Goal: Task Accomplishment & Management: Manage account settings

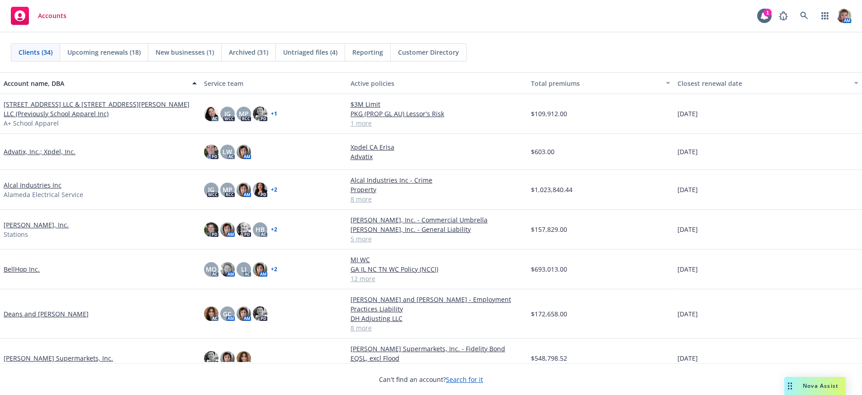
click at [25, 230] on link "[PERSON_NAME], Inc." at bounding box center [36, 224] width 65 height 9
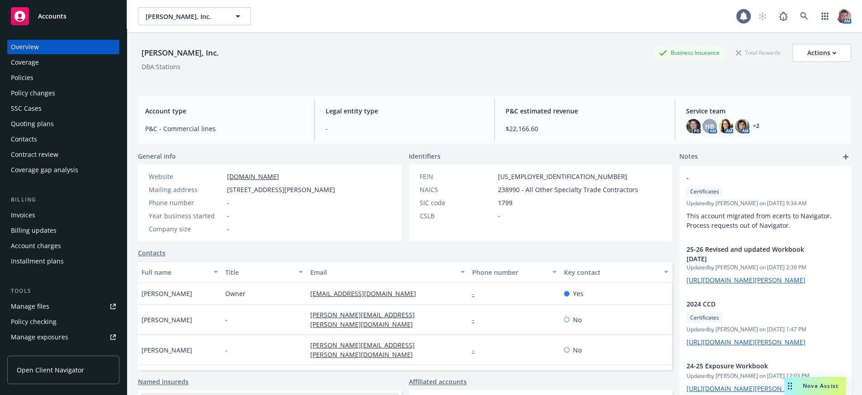
click at [24, 85] on div "Policies" at bounding box center [22, 78] width 23 height 14
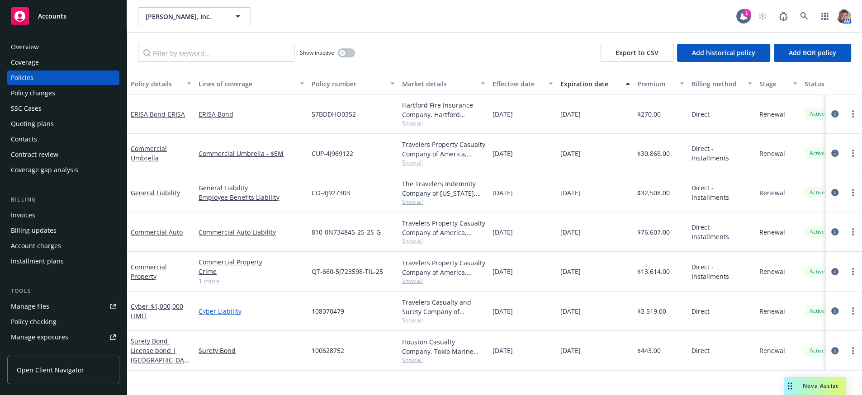
scroll to position [5, 0]
click at [811, 391] on div "Nova Assist" at bounding box center [815, 386] width 62 height 18
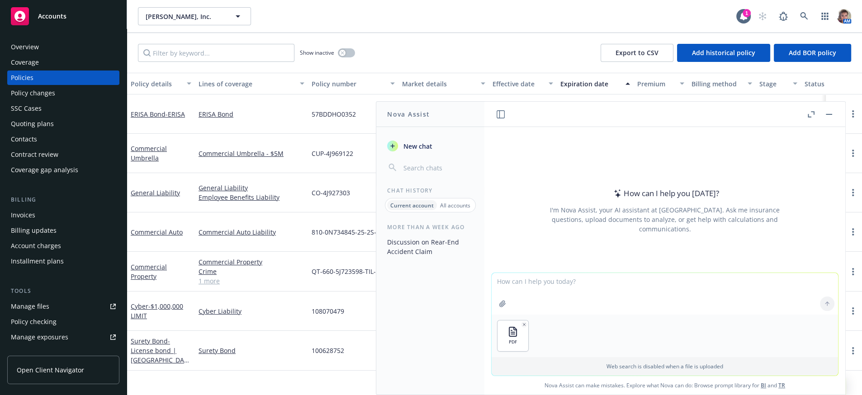
click at [498, 273] on textarea at bounding box center [665, 294] width 346 height 42
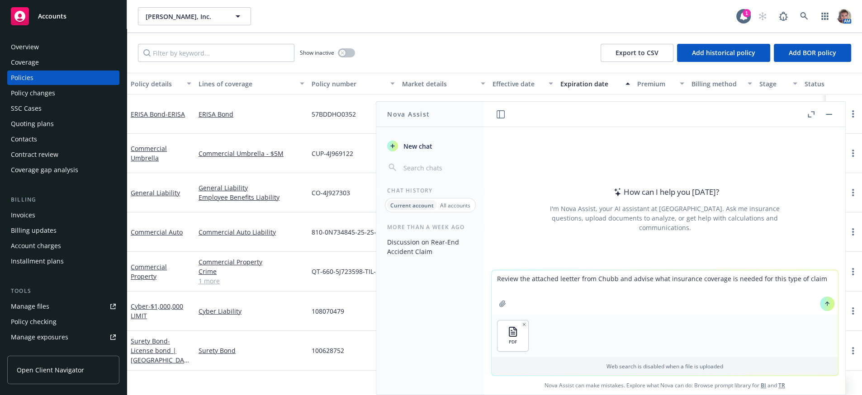
type textarea "Review the attached leetter from Chubb and advise what insurance coverage is ne…"
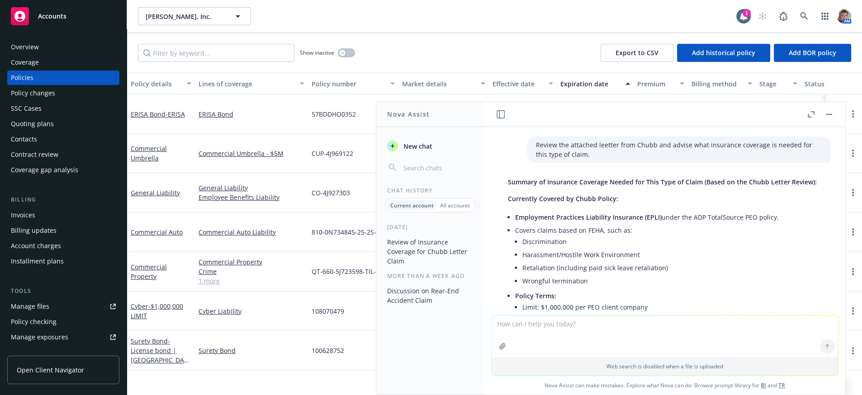
scroll to position [0, 0]
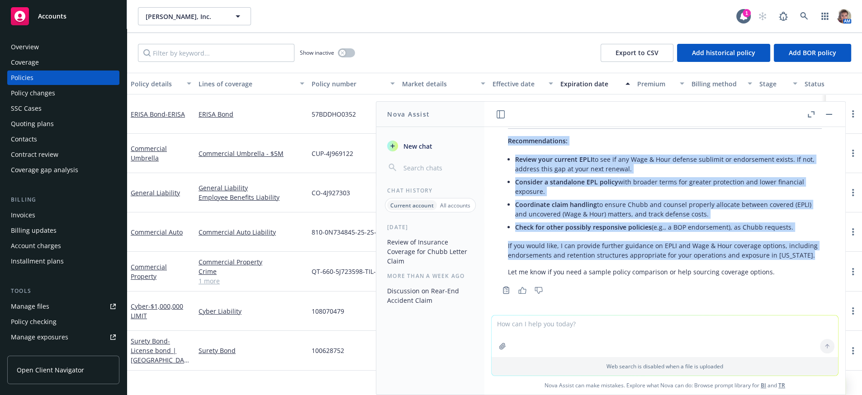
scroll to position [627, 0]
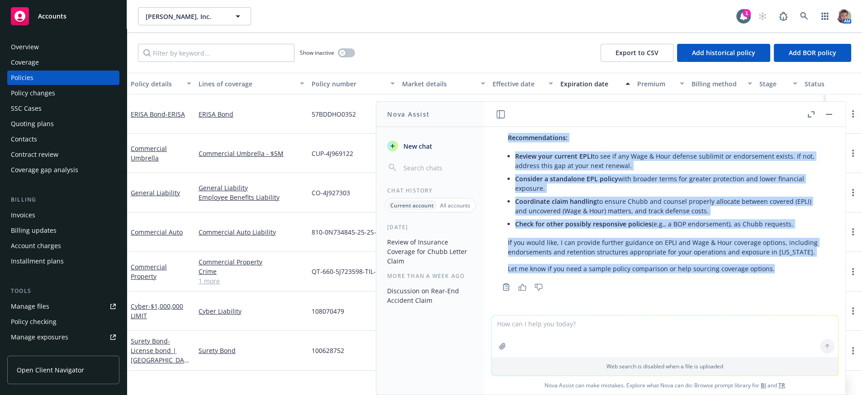
drag, startPoint x: 509, startPoint y: 212, endPoint x: 632, endPoint y: 246, distance: 128.1
copy div "Summary of Insurance Coverage Needed for This Type of Claim (Based on the Chubb…"
click at [36, 54] on div "Overview" at bounding box center [25, 47] width 28 height 14
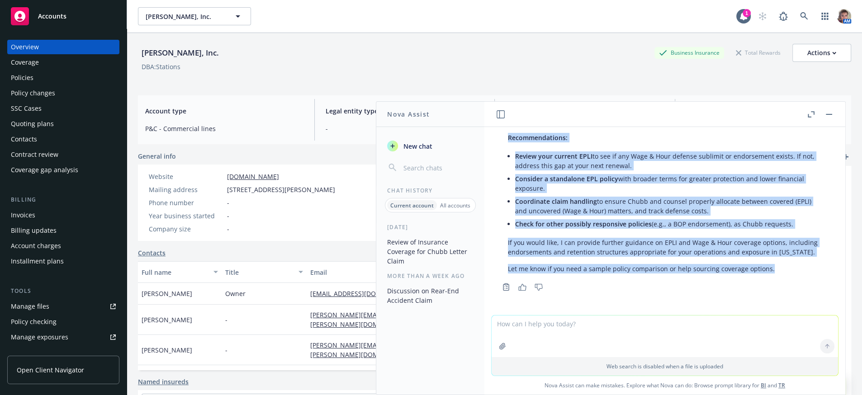
click at [829, 114] on button "button" at bounding box center [828, 114] width 11 height 11
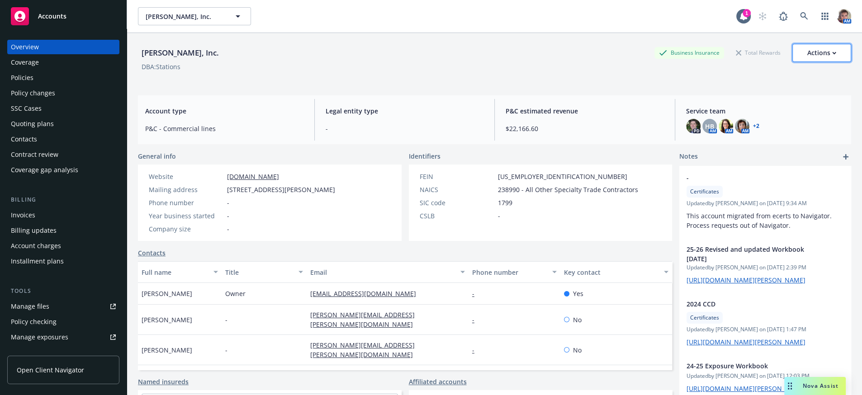
click at [829, 56] on button "Actions" at bounding box center [821, 53] width 59 height 18
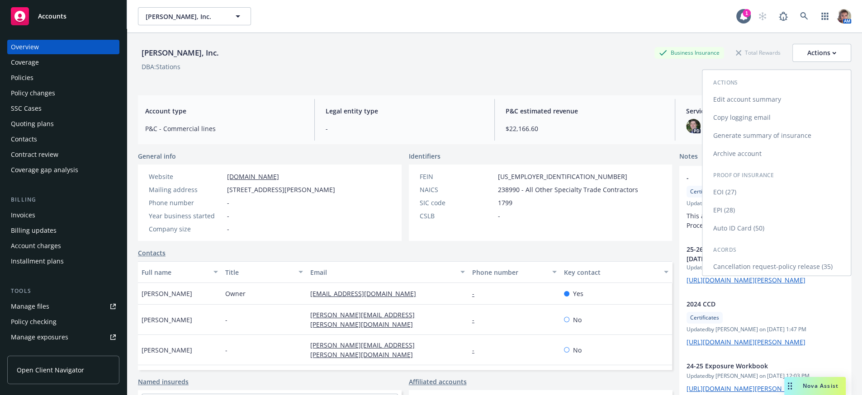
click at [745, 118] on link "Copy logging email" at bounding box center [776, 118] width 148 height 18
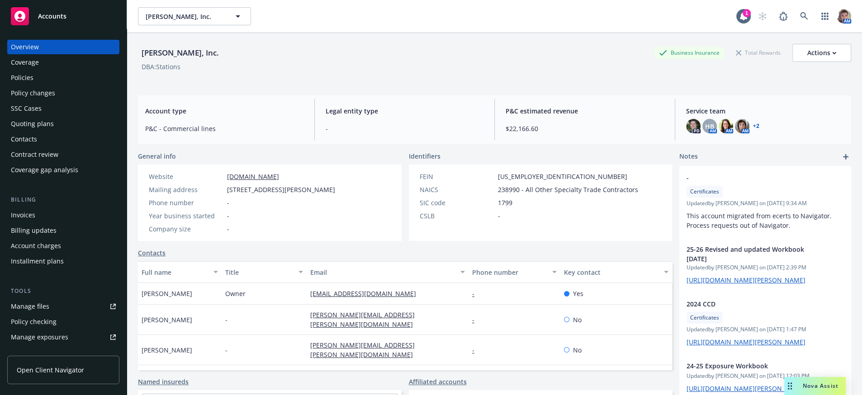
click at [43, 314] on div "Manage files" at bounding box center [30, 306] width 38 height 14
click at [49, 7] on link "Accounts" at bounding box center [63, 16] width 112 height 25
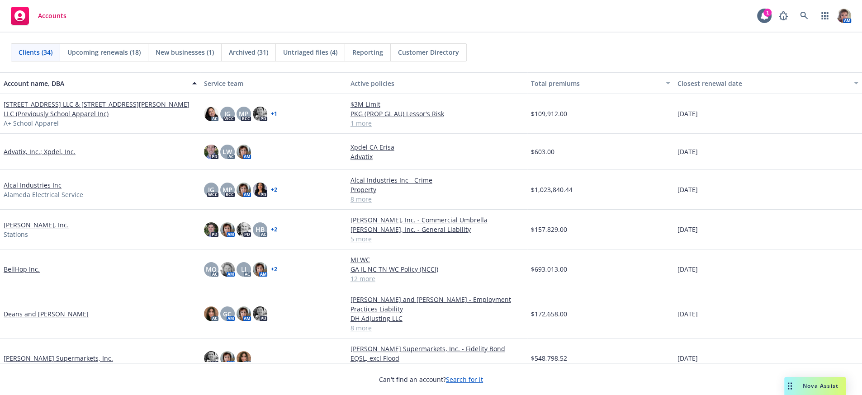
click at [98, 46] on div "Upcoming renewals (18)" at bounding box center [104, 52] width 88 height 17
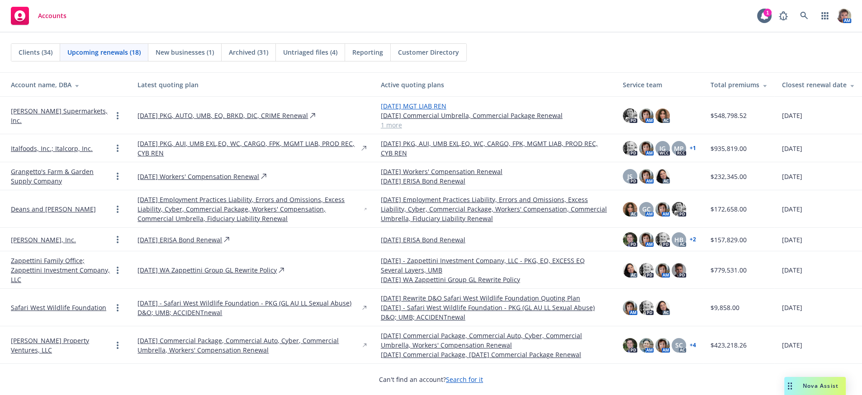
click at [431, 103] on link "[DATE] MGT LIAB REN" at bounding box center [494, 105] width 227 height 9
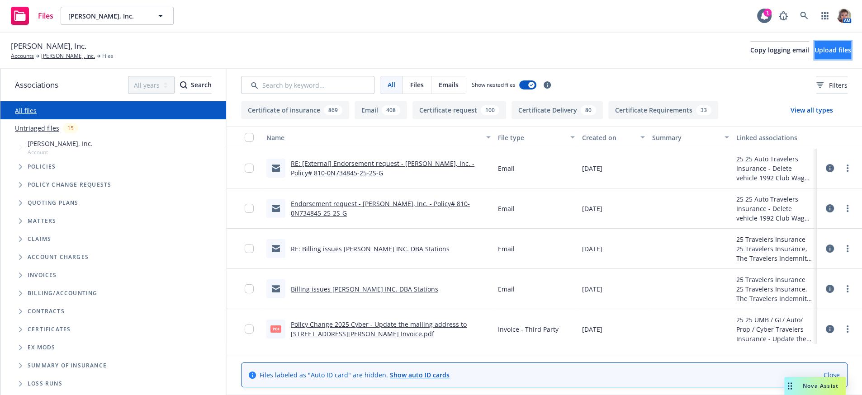
click at [814, 52] on span "Upload files" at bounding box center [832, 50] width 37 height 9
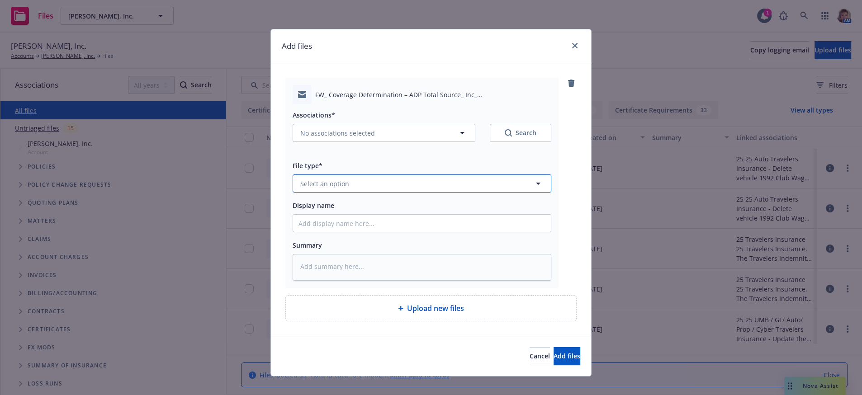
click at [338, 189] on span "Select an option" at bounding box center [324, 183] width 49 height 9
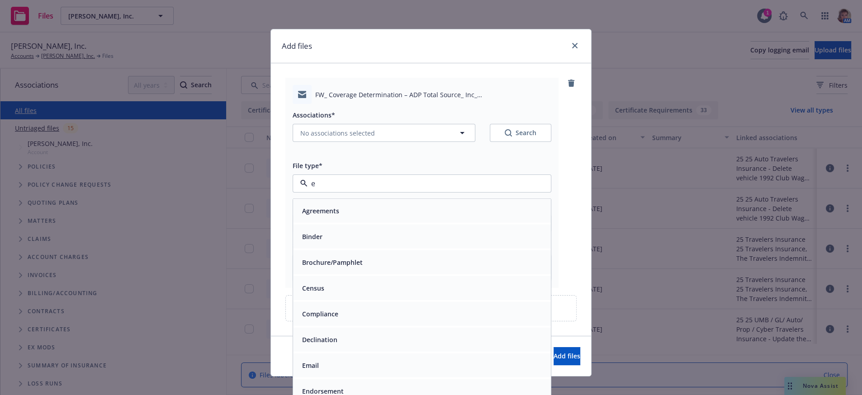
type input "em"
drag, startPoint x: 341, startPoint y: 267, endPoint x: 345, endPoint y: 247, distance: 20.0
click at [345, 243] on div "Email" at bounding box center [421, 236] width 247 height 13
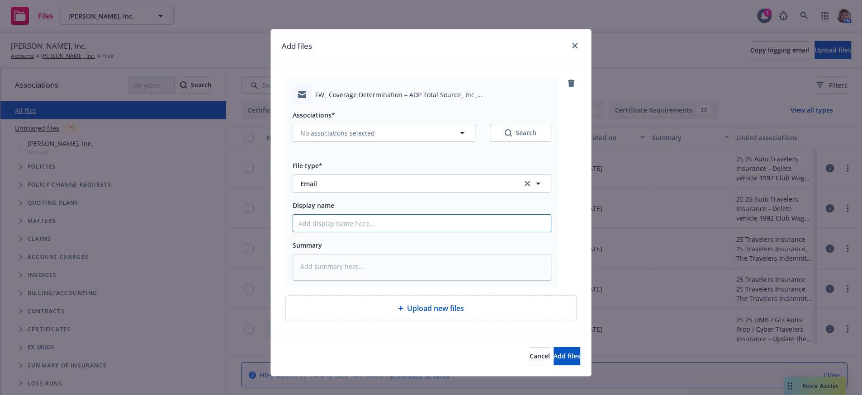
click at [345, 232] on input "Display name" at bounding box center [422, 223] width 258 height 17
type textarea "x"
type input "C"
type textarea "x"
type input "Cl"
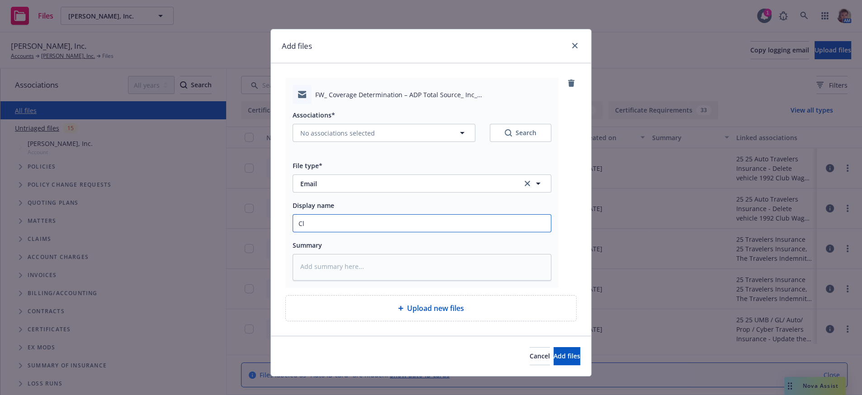
type textarea "x"
type input "Cli"
type textarea "x"
type input "Clie"
type textarea "x"
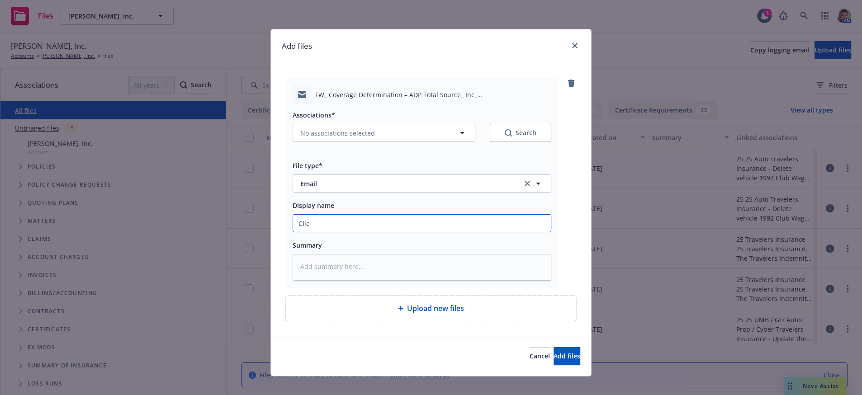
type input "Clien"
type textarea "x"
type input "Client"
type textarea "x"
type input "Client"
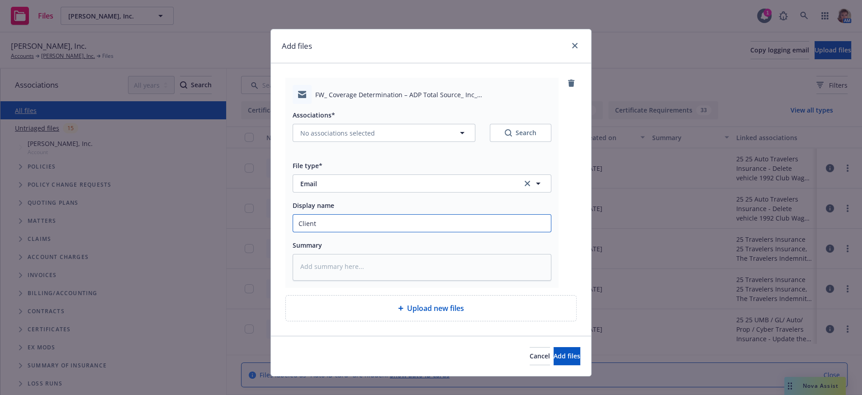
type textarea "x"
type input "Client h"
type textarea "x"
type input "Client ha"
type textarea "x"
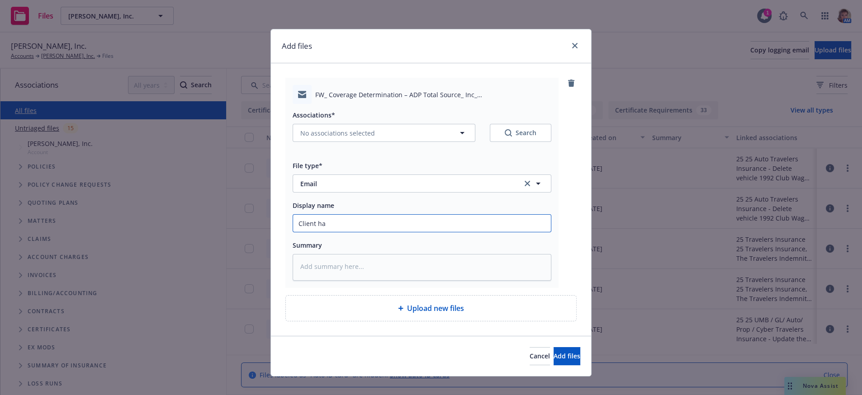
type input "Client has"
type textarea "x"
type input "Client has"
type textarea "x"
type input "Client has q"
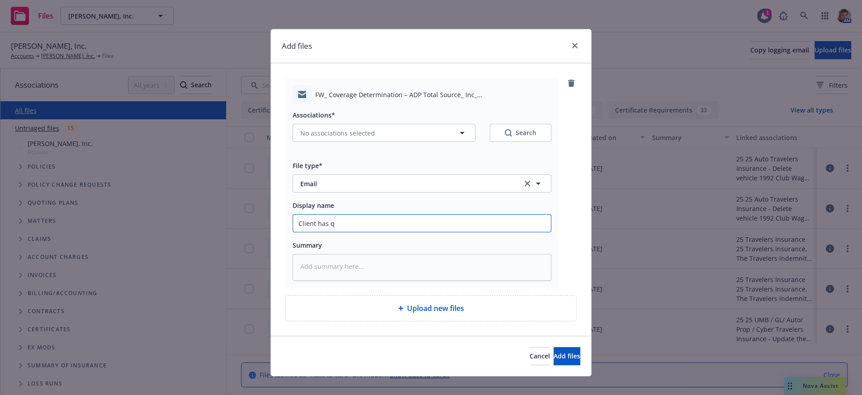
type textarea "x"
type input "Client has qu"
type textarea "x"
type input "Client has que"
type textarea "x"
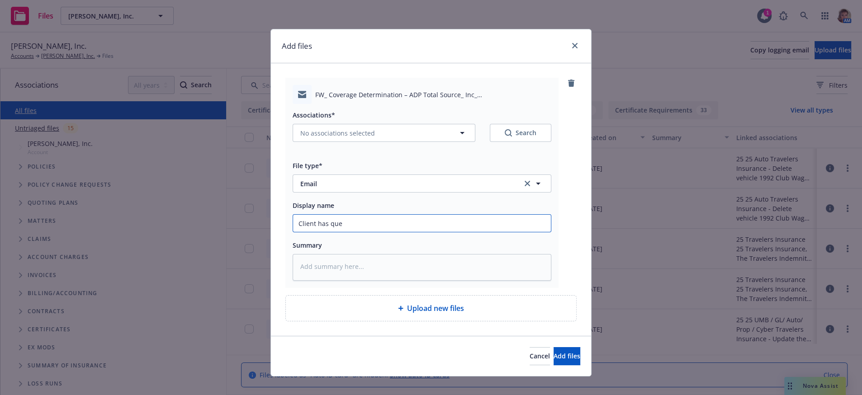
type input "Client has ques"
type textarea "x"
type input "Client has quest"
type textarea "x"
type input "Client has questi"
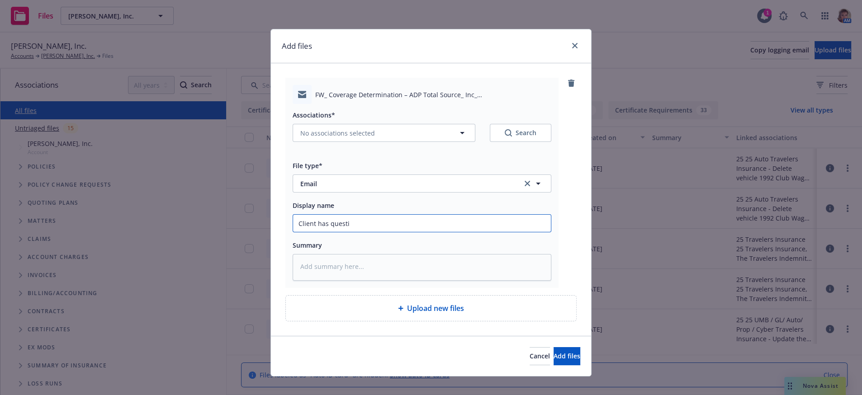
type textarea "x"
type input "Client has questio"
type textarea "x"
type input "Client has question"
type textarea "x"
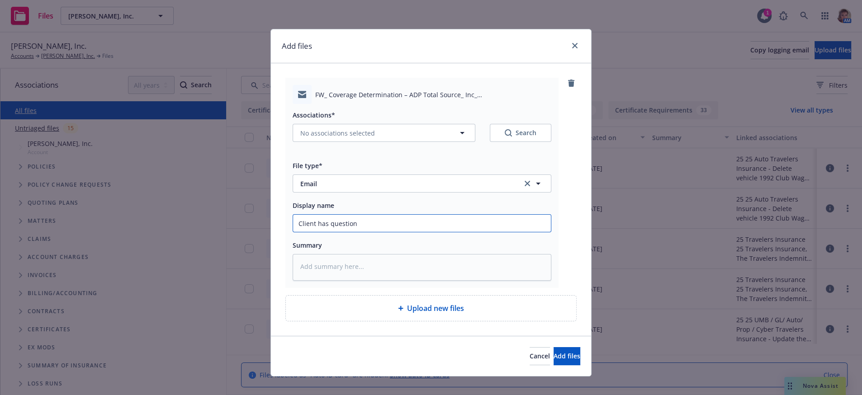
type input "Client has questions"
type textarea "x"
type input "Client has questions"
type textarea "x"
type input "Client has questions r"
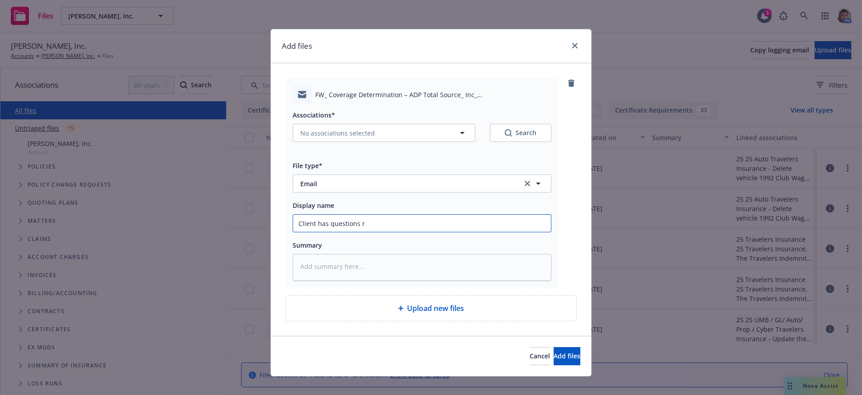
type textarea "x"
type input "Client has questions re"
type textarea "x"
type input "Client has questions reg"
type textarea "x"
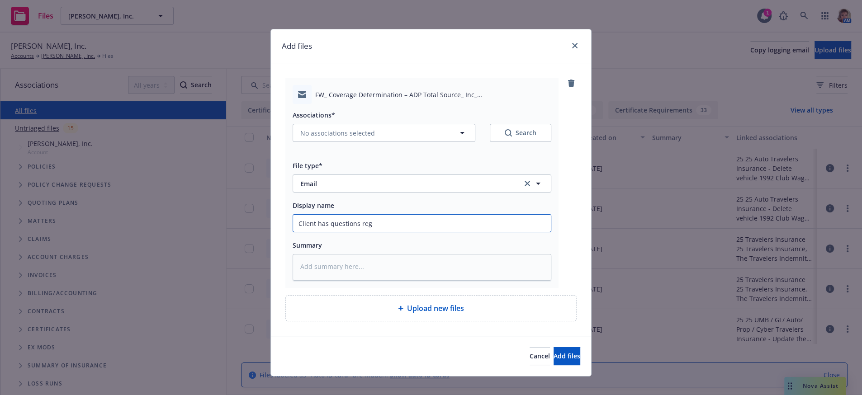
type input "Client has questions rega"
type textarea "x"
type input "Client has questions regar"
type textarea "x"
type input "Client has questions regard"
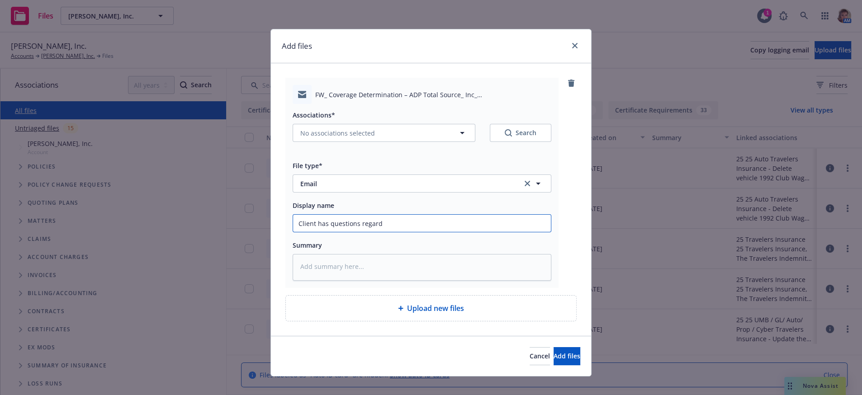
type textarea "x"
type input "Client has questions regardi"
type textarea "x"
type input "Client has questions regardin"
type textarea "x"
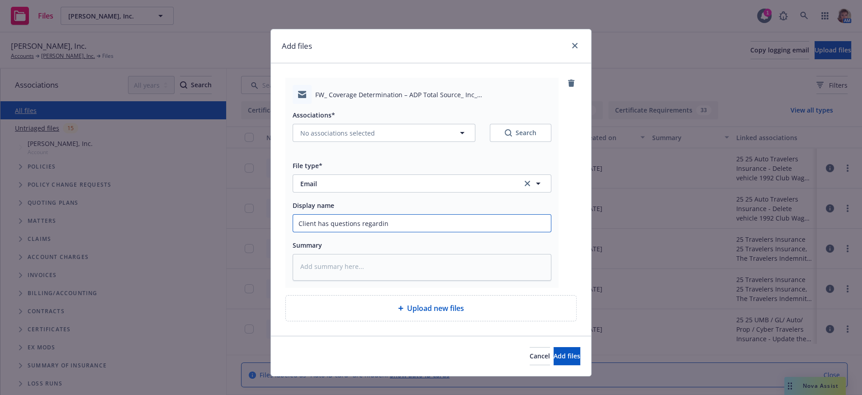
type input "Client has questions regarding"
type textarea "x"
type input "Client has questions regarding"
type textarea "x"
type input "Client has questions regarding c"
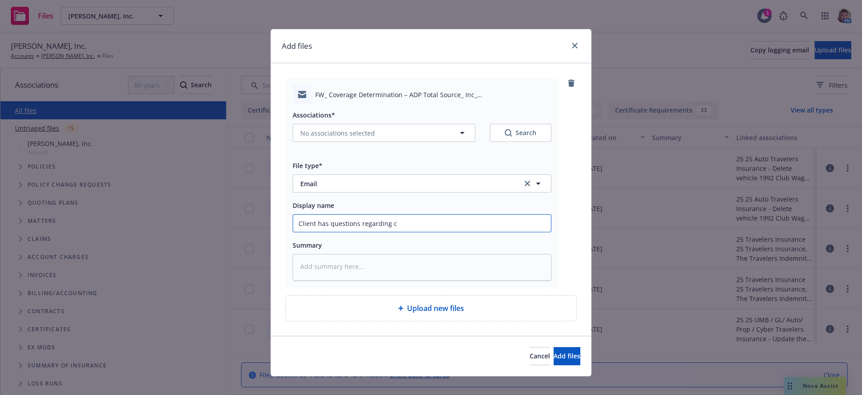
type textarea "x"
type input "Client has questions regarding cov"
type textarea "x"
type input "Client has questions regarding cove"
type textarea "x"
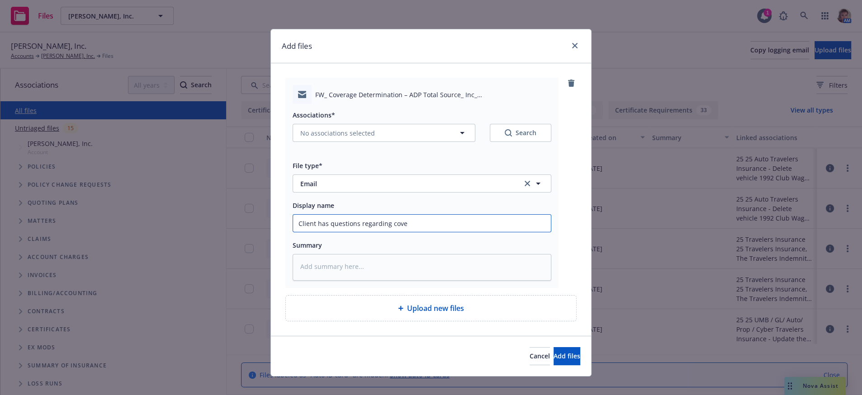
type input "Client has questions regarding cover"
type textarea "x"
type input "Client has questions regarding covera"
type textarea "x"
type input "Client has questions regarding coverag"
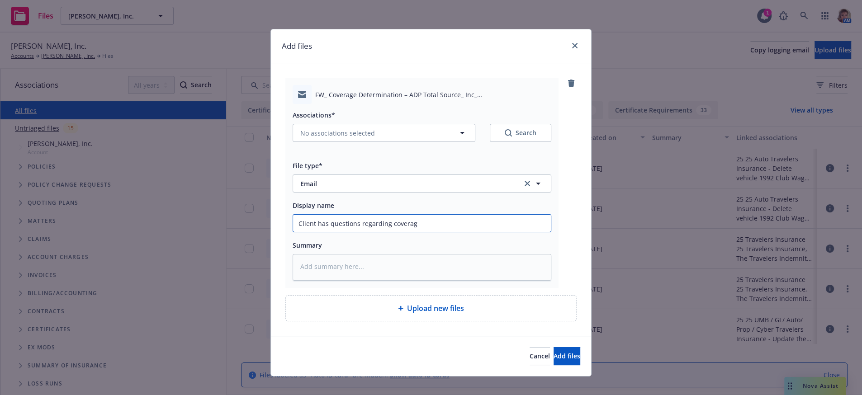
type textarea "x"
type input "Client has questions regarding coverage"
type textarea "x"
type input "Client has questions regarding coverage"
type textarea "x"
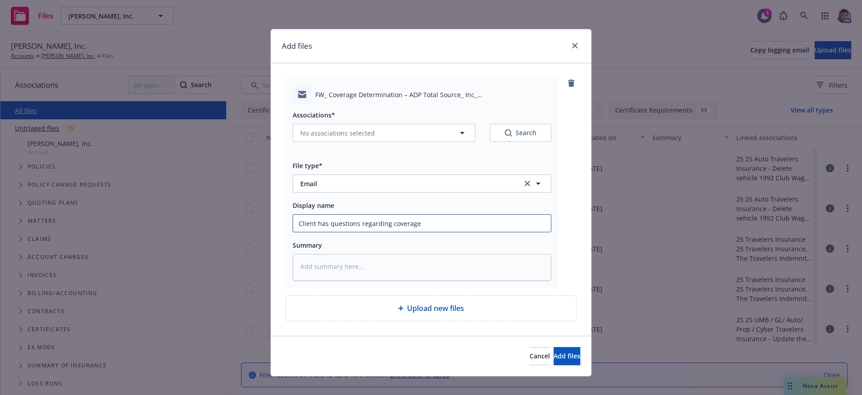
type input "Client has questions regarding coverage a"
type textarea "x"
type input "Client has questions regarding coverage as"
type textarea "x"
type input "Client has questions regarding coverage as"
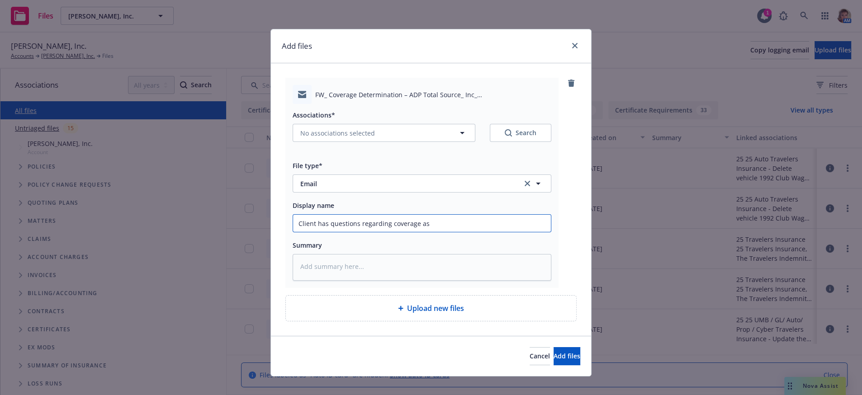
type textarea "x"
type input "Client has questions regarding coverage as a"
type textarea "x"
type input "Client has questions regarding coverage as a"
type textarea "x"
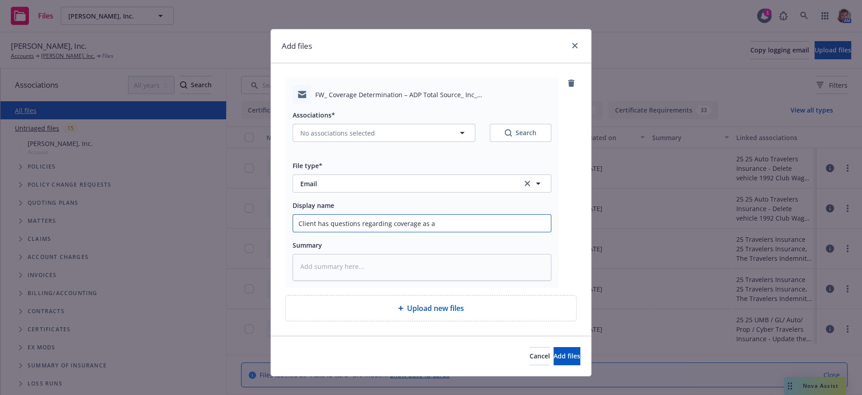
type input "Client has questions regarding coverage as a r"
type textarea "x"
type input "Client has questions regarding coverage as a re"
type textarea "x"
type input "Client has questions regarding coverage as a res"
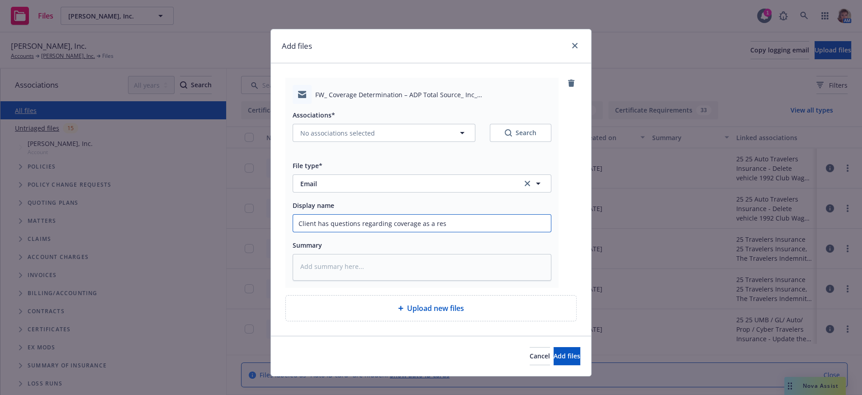
type textarea "x"
type input "Client has questions regarding coverage as a resu"
type textarea "x"
type input "Client has questions regarding coverage as a resul"
type textarea "x"
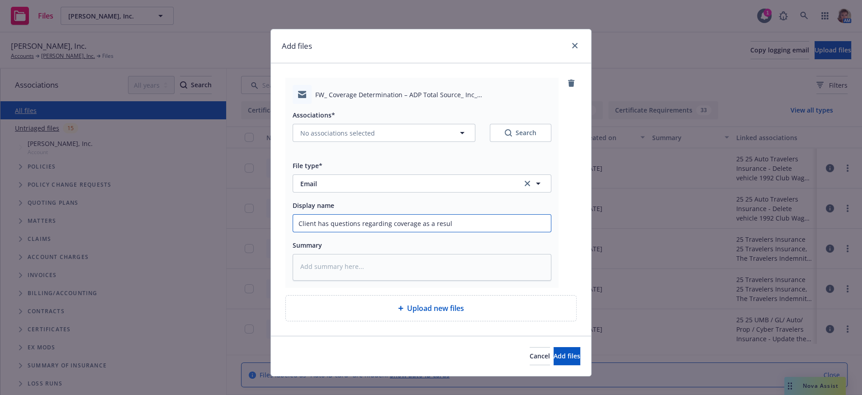
type input "Client has questions regarding coverage as a result"
type textarea "x"
type input "Client has questions regarding coverage as a result"
type textarea "x"
type input "Client has questions regarding coverage as a result o"
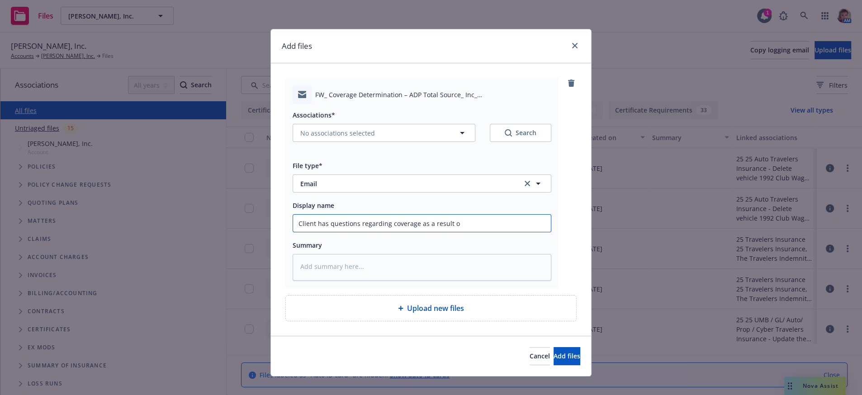
type textarea "x"
type input "Client has questions regarding coverage as a result of"
type textarea "x"
type input "Client has questions regarding coverage as a result of"
type textarea "x"
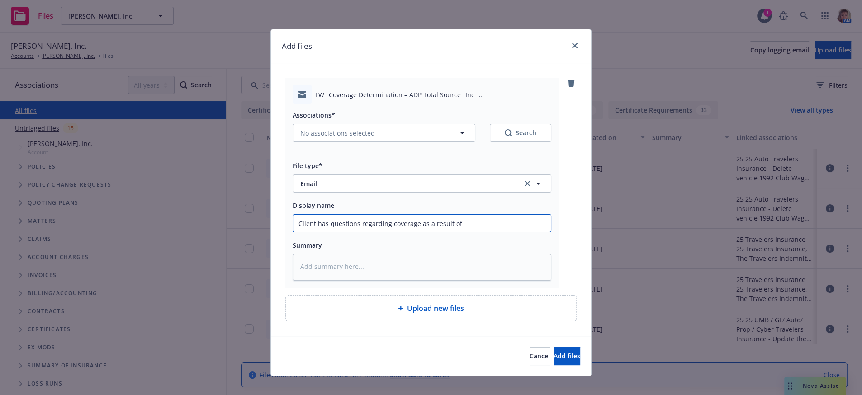
type input "Client has questions regarding coverage as a result of a"
type textarea "x"
type input "Client has questions regarding coverage as a result of an"
type textarea "x"
type input "Client has questions regarding coverage as a result of an"
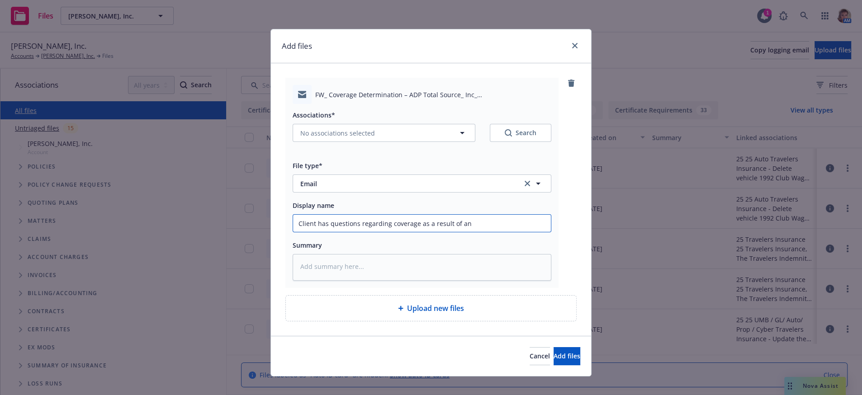
type textarea "x"
type input "Client has questions regarding coverage as a result of an E"
type textarea "x"
type input "Client has questions regarding coverage as a result of an EP"
type textarea "x"
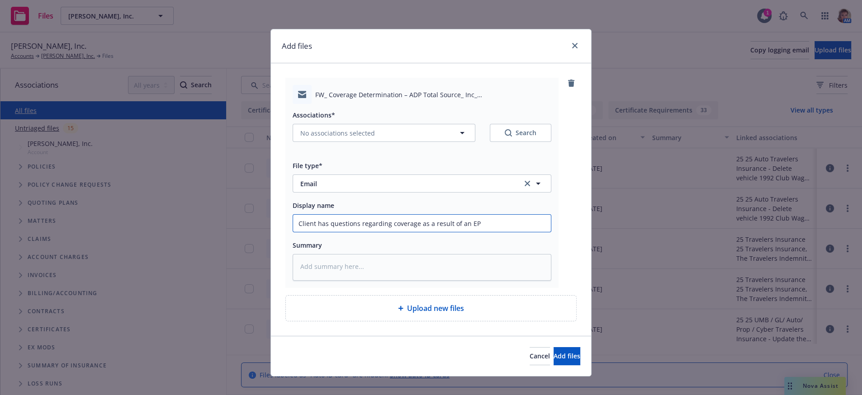
type input "Client has questions regarding coverage as a result of an EPL"
type textarea "x"
type input "Client has questions regarding coverage as a result of an EPLI"
type textarea "x"
type input "Client has questions regarding coverage as a result of an EPLI"
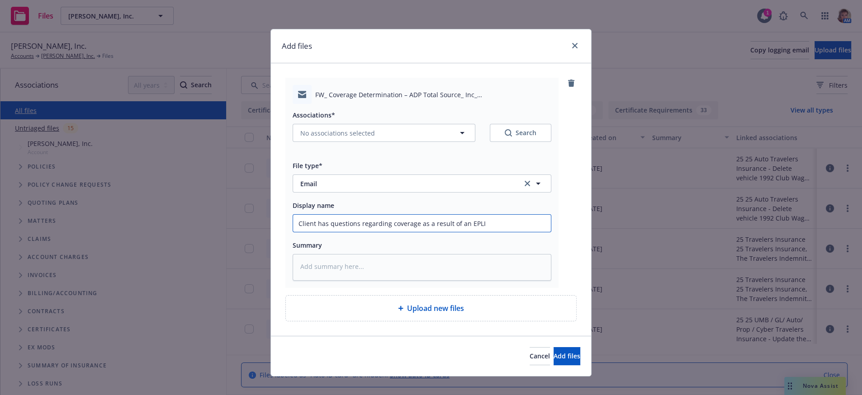
type textarea "x"
type input "Client has questions regarding coverage as a result of an EPLI C"
type textarea "x"
type input "Client has questions regarding coverage as a result of an EPLI Cl"
type textarea "x"
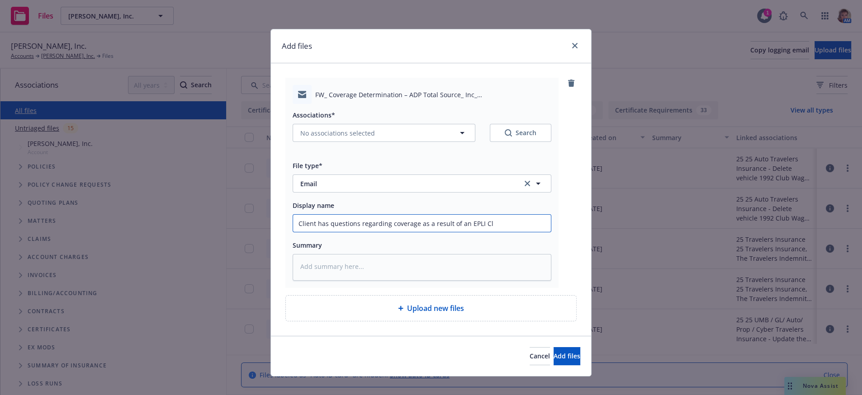
type input "Client has questions regarding coverage as a result of an EPLI Cla"
type textarea "x"
type input "Client has questions regarding coverage as a result of an EPLI Clai"
type textarea "x"
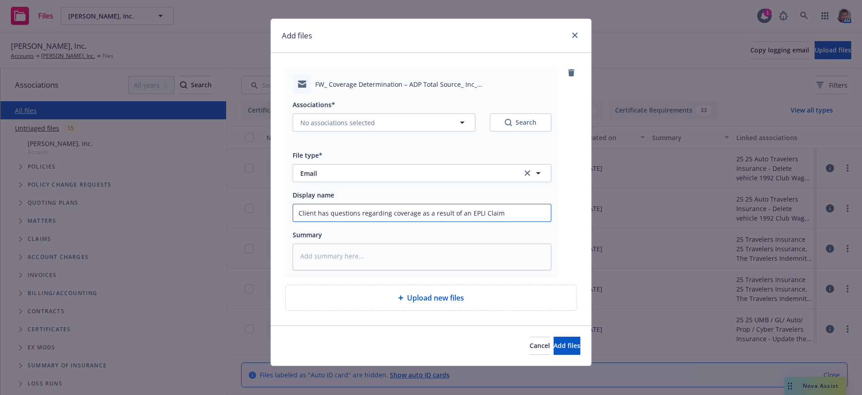
scroll to position [44, 0]
type input "Client has questions regarding coverage as a result of an EPLI Claim"
click at [353, 118] on span "No associations selected" at bounding box center [337, 122] width 75 height 9
type textarea "x"
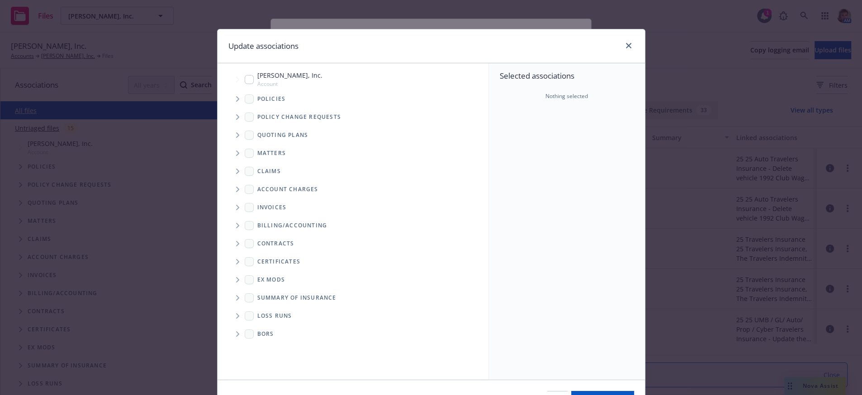
click at [247, 84] on input "Tree Example" at bounding box center [249, 79] width 9 height 9
checkbox input "true"
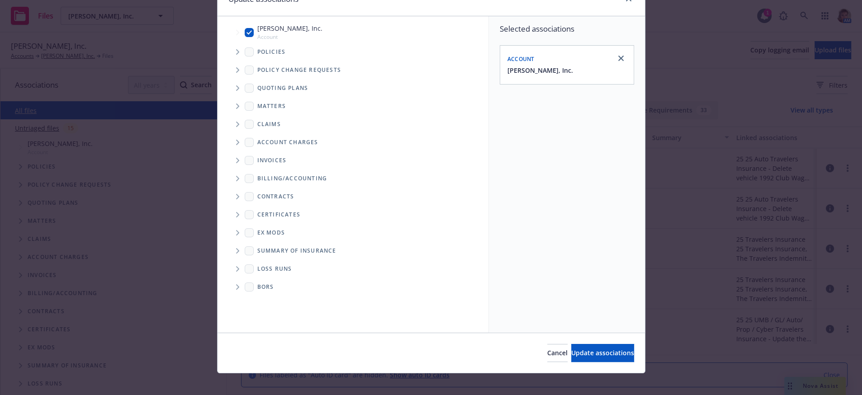
scroll to position [59, 0]
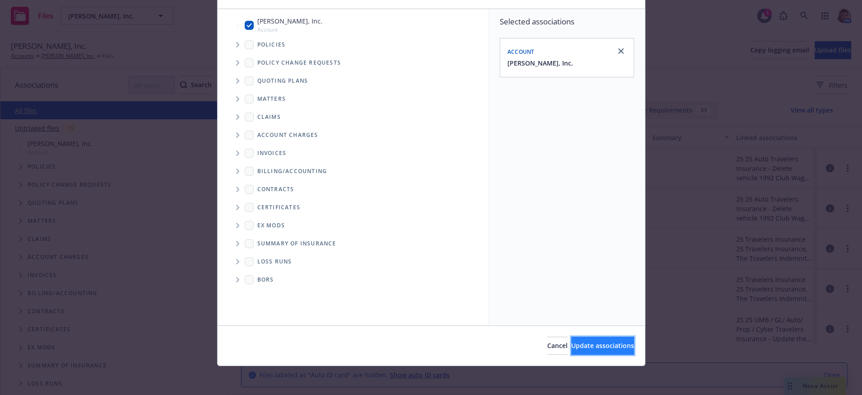
click at [571, 351] on button "Update associations" at bounding box center [602, 346] width 63 height 18
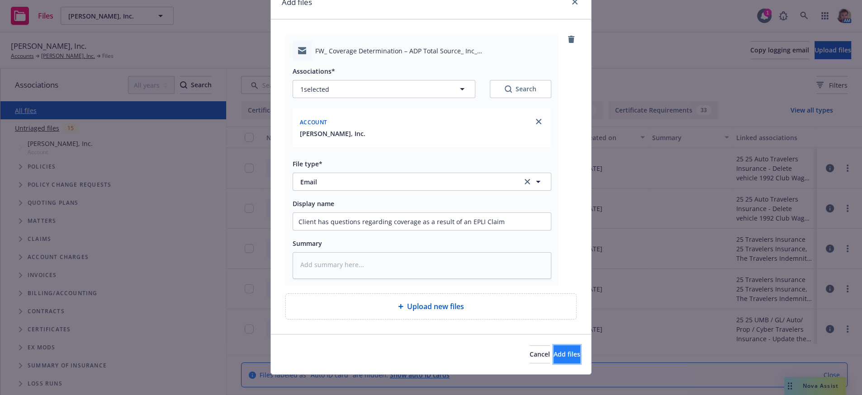
click at [554, 359] on span "Add files" at bounding box center [567, 354] width 27 height 9
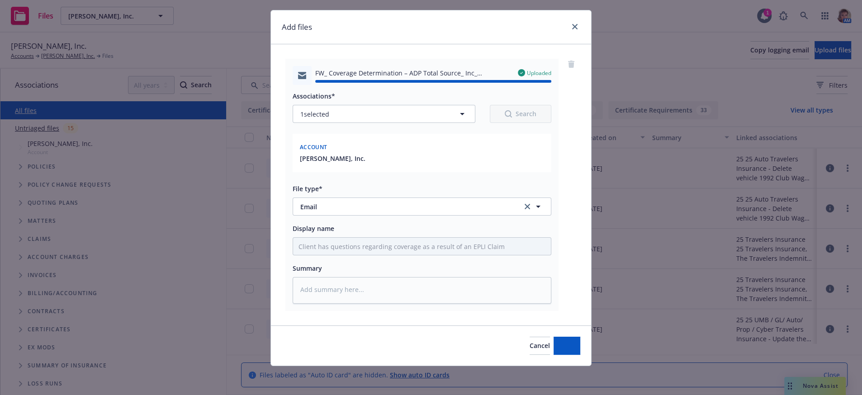
type textarea "x"
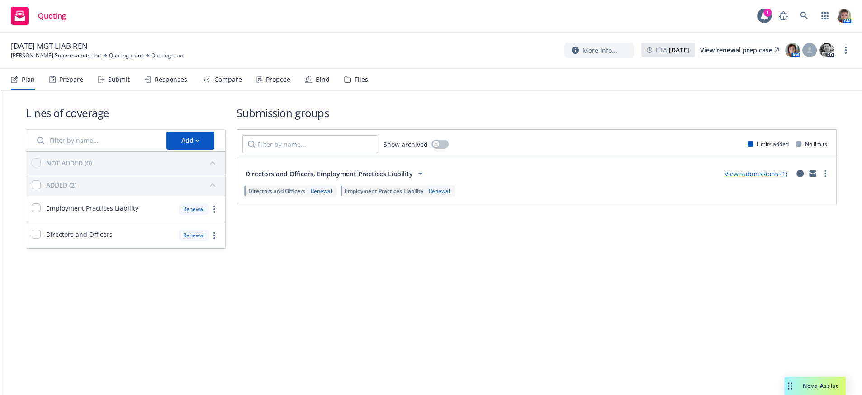
click at [431, 289] on div "Lines of coverage Add NOT ADDED (0) ADDED (2) Employment Practices Liability Re…" at bounding box center [430, 190] width 861 height 198
click at [122, 83] on div "Submit" at bounding box center [119, 79] width 22 height 7
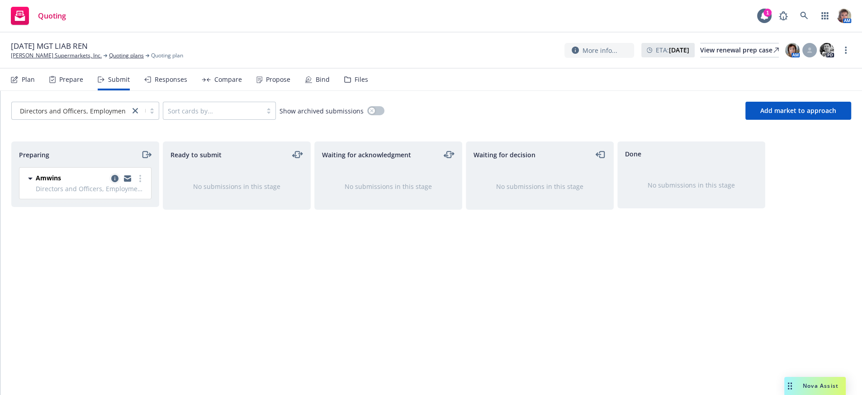
click at [112, 182] on icon "copy logging email" at bounding box center [114, 178] width 7 height 7
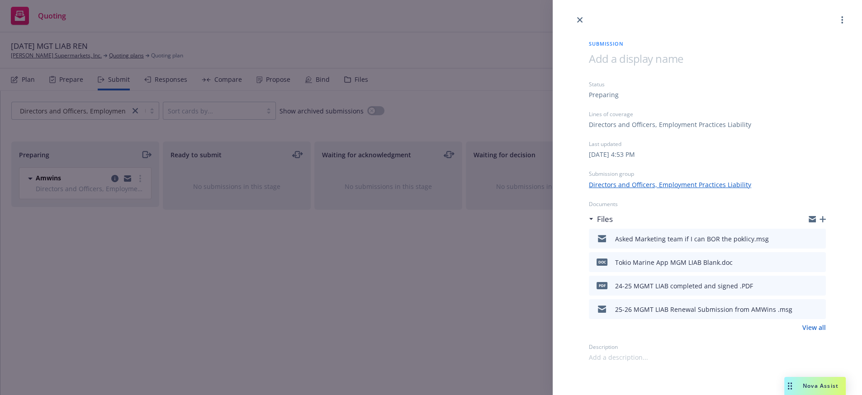
click at [522, 342] on div "Submission Status Preparing Lines of coverage Directors and Officers, Employmen…" at bounding box center [431, 197] width 862 height 395
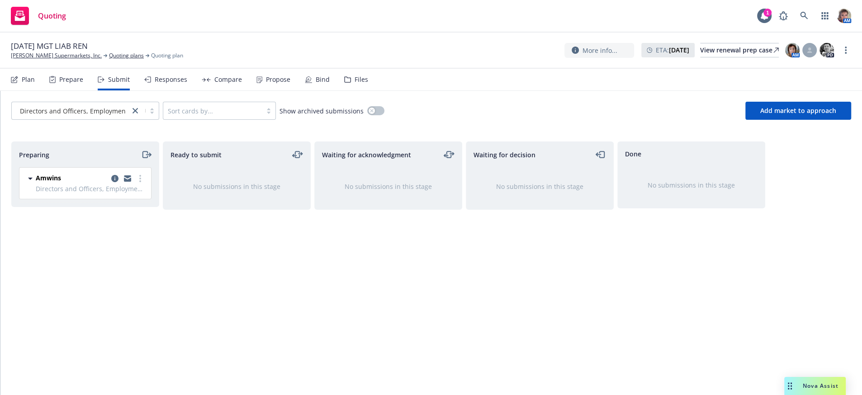
click at [73, 80] on div "Prepare" at bounding box center [71, 79] width 24 height 7
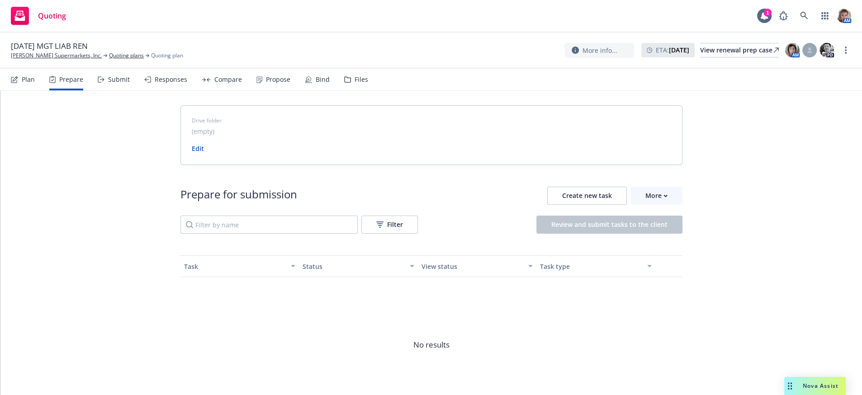
click at [34, 83] on div "Plan" at bounding box center [28, 79] width 13 height 7
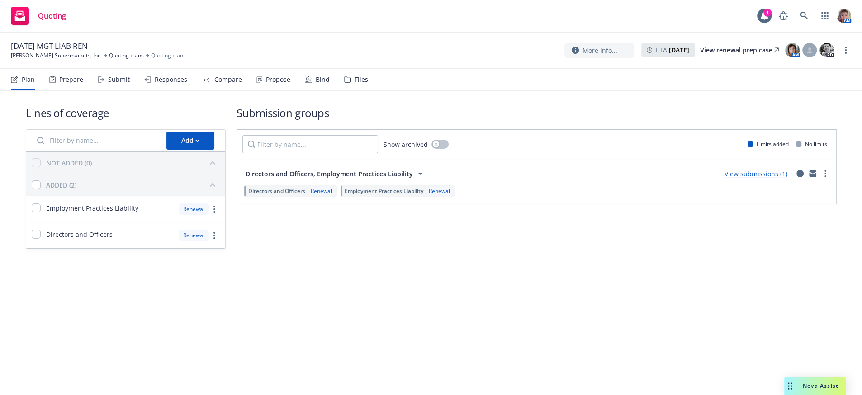
click at [113, 87] on div "Submit" at bounding box center [114, 80] width 32 height 22
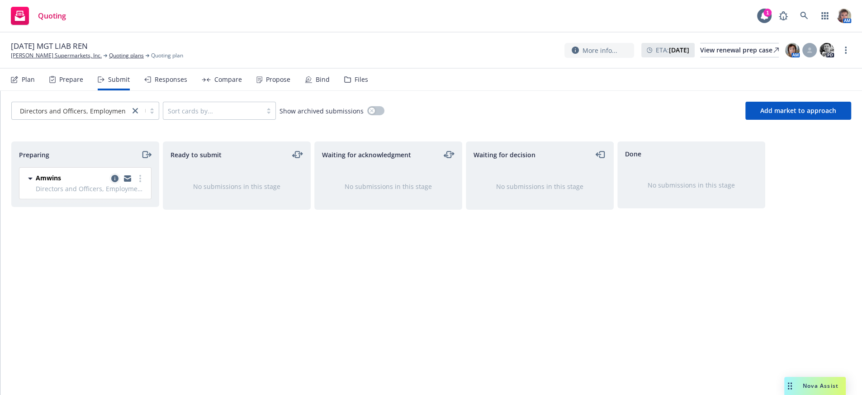
click at [114, 182] on icon "copy logging email" at bounding box center [114, 178] width 7 height 7
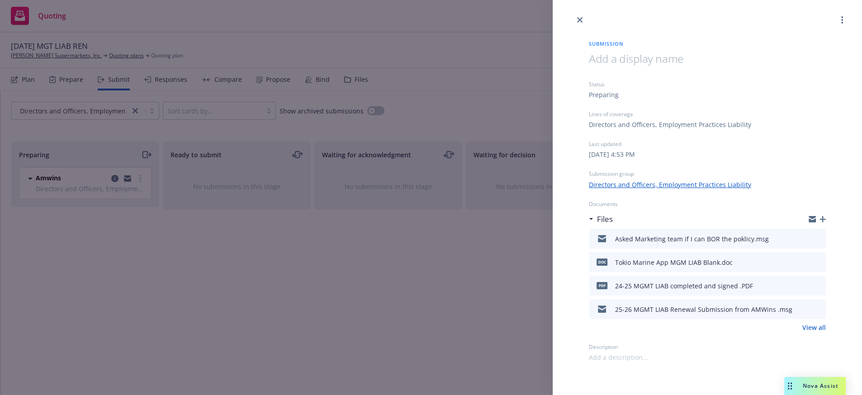
click at [411, 322] on div "Submission Status Preparing Lines of coverage Directors and Officers, Employmen…" at bounding box center [431, 197] width 862 height 395
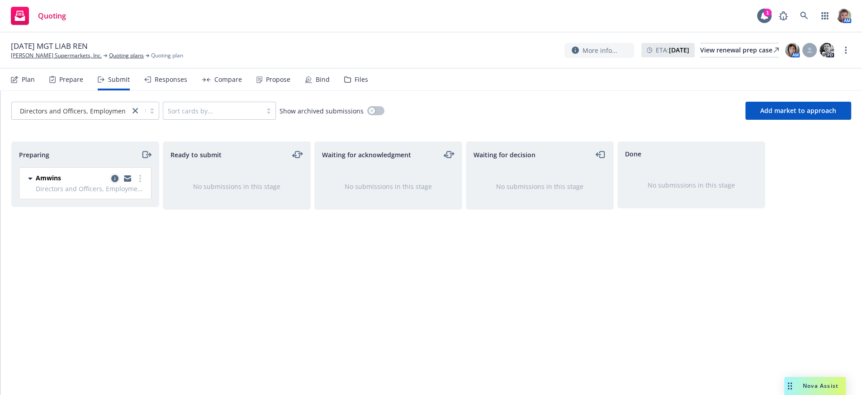
click at [113, 184] on link "copy logging email" at bounding box center [114, 178] width 11 height 11
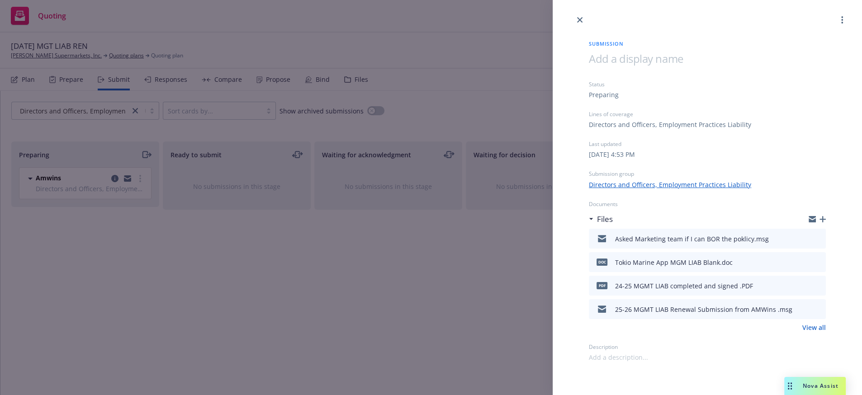
click at [801, 312] on icon "download file" at bounding box center [802, 308] width 7 height 7
click at [152, 239] on div "Submission Status Preparing Lines of coverage Directors and Officers, Employmen…" at bounding box center [431, 197] width 862 height 395
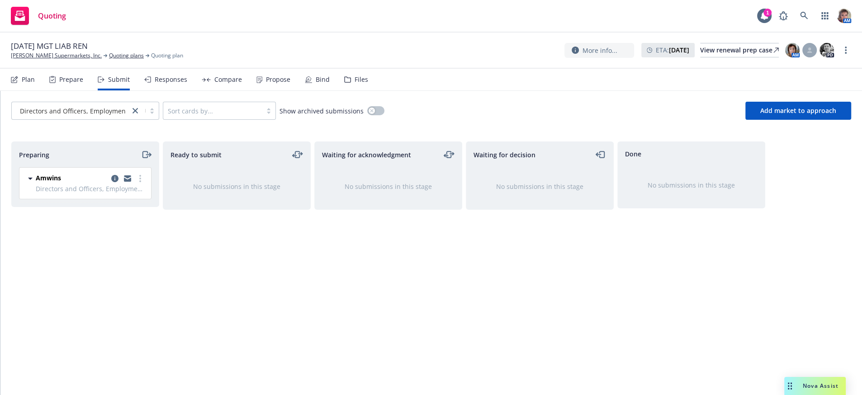
click at [130, 78] on div "Submit" at bounding box center [114, 80] width 32 height 22
click at [69, 83] on div "Prepare" at bounding box center [71, 79] width 24 height 7
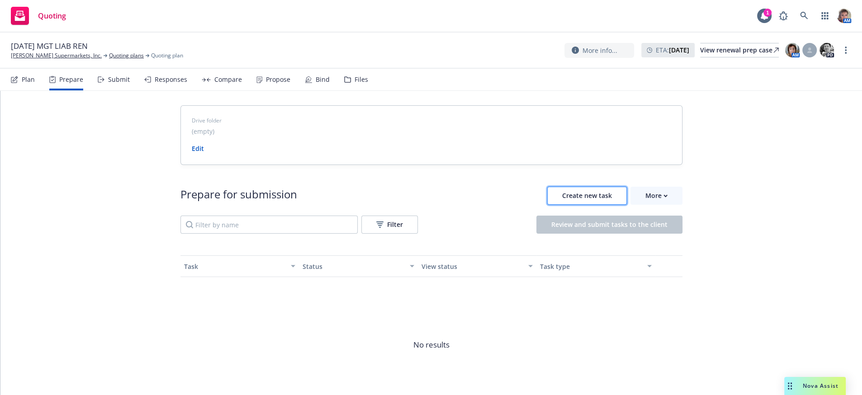
click at [582, 205] on button "Create new task" at bounding box center [587, 196] width 80 height 18
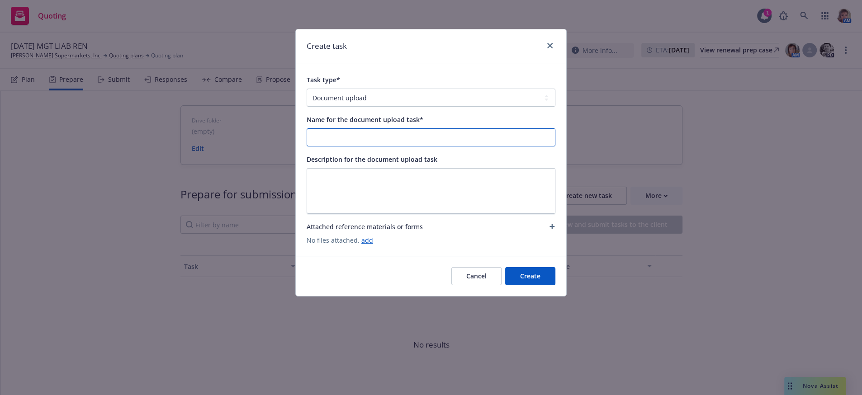
click at [354, 144] on input "Name for the document upload task*" at bounding box center [431, 137] width 248 height 17
drag, startPoint x: 452, startPoint y: 144, endPoint x: 238, endPoint y: 159, distance: 214.4
click at [238, 159] on div "Create task Task type* Document upload Complete Workbook application Complete I…" at bounding box center [431, 197] width 862 height 395
paste input "katrina.saflor@amwins.com"
type input "katrina.saflor@amwins.com"
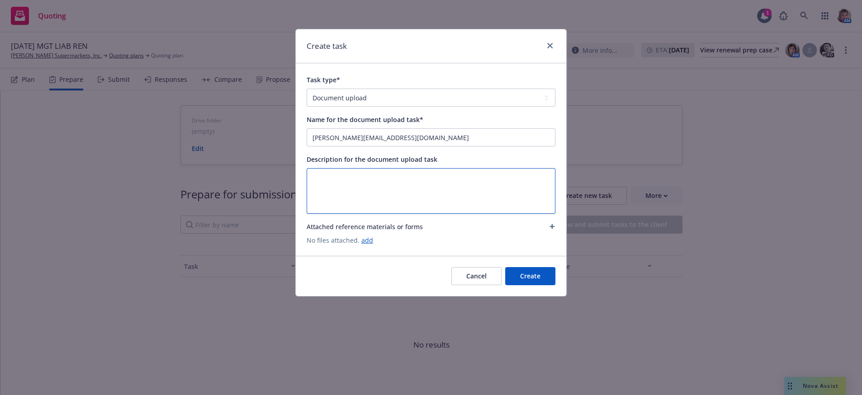
click at [354, 197] on textarea at bounding box center [431, 191] width 249 height 46
paste textarea "katrina.saflor@amwins.com"
type textarea "katrina.saflor@amwins.com"
type textarea "x"
type textarea "katrina.saflor@amwins.com"
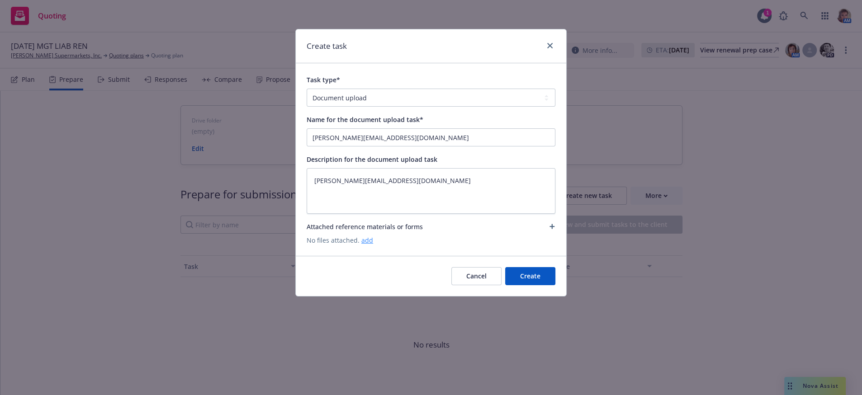
click at [368, 245] on link "add" at bounding box center [367, 240] width 12 height 9
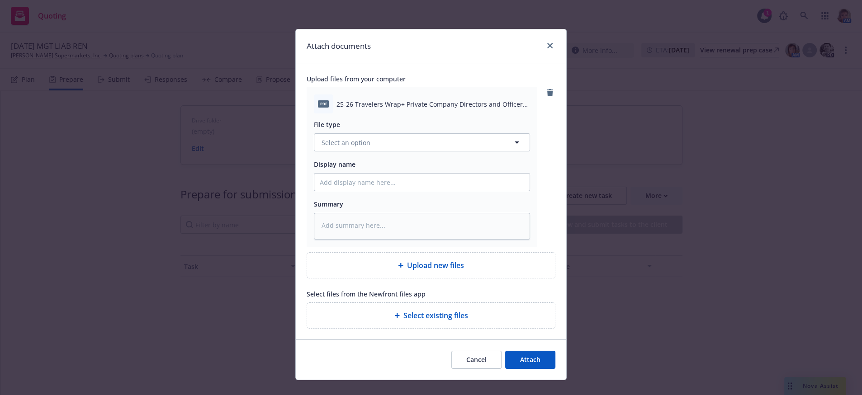
type textarea "x"
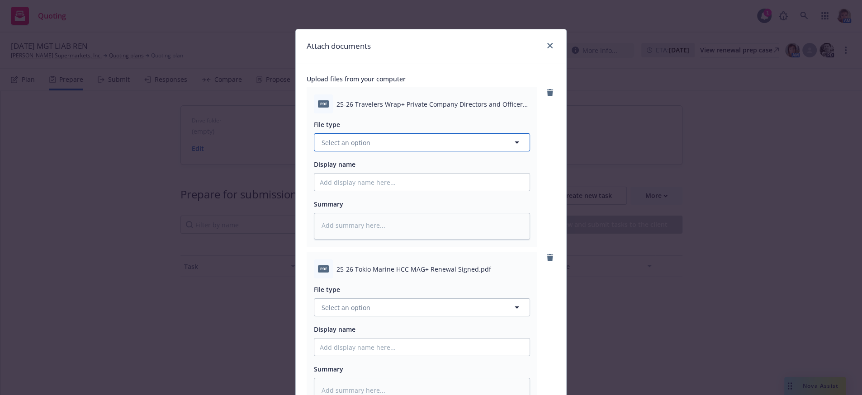
click at [399, 147] on button "Select an option" at bounding box center [422, 142] width 216 height 18
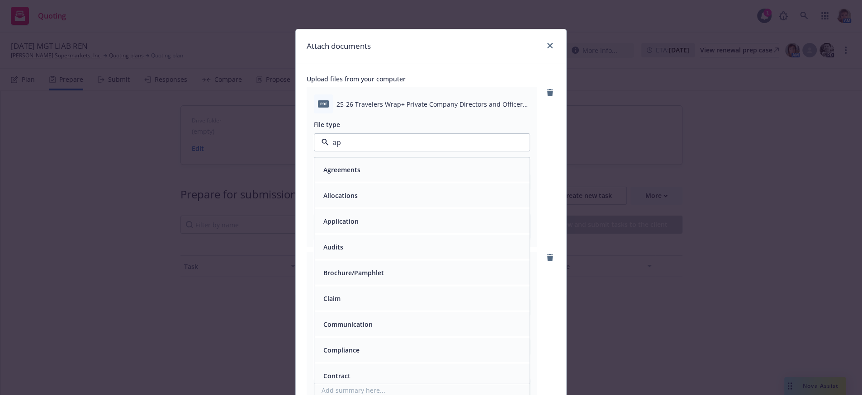
type input "app"
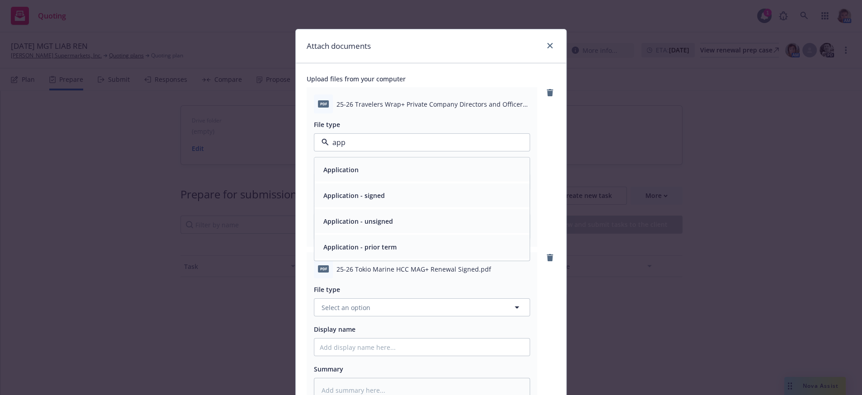
click at [411, 200] on div "Application - signed" at bounding box center [422, 195] width 204 height 13
type textarea "x"
click at [387, 317] on button "Select an option" at bounding box center [422, 307] width 216 height 18
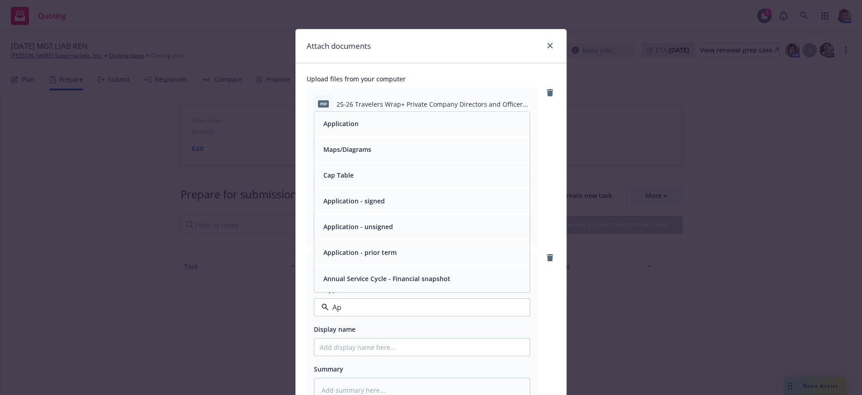
type input "App"
click at [396, 234] on div "Application - signed" at bounding box center [422, 227] width 204 height 13
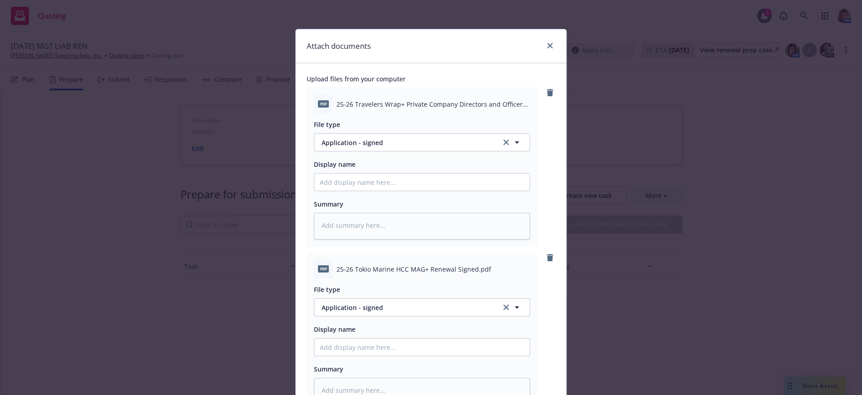
scroll to position [222, 0]
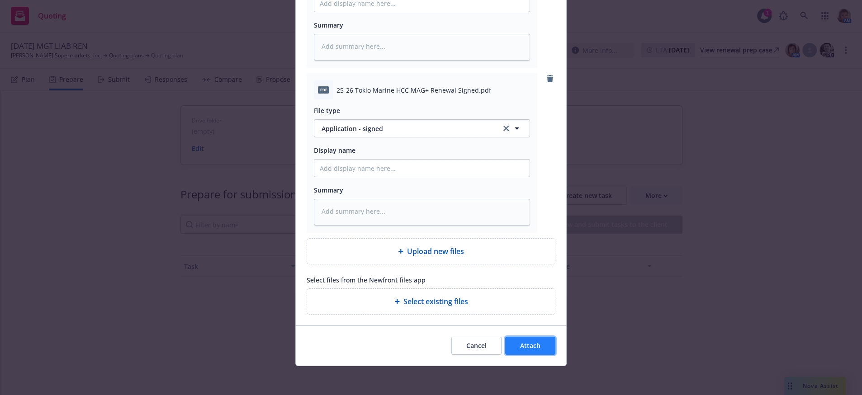
click at [521, 350] on button "Attach" at bounding box center [530, 346] width 50 height 18
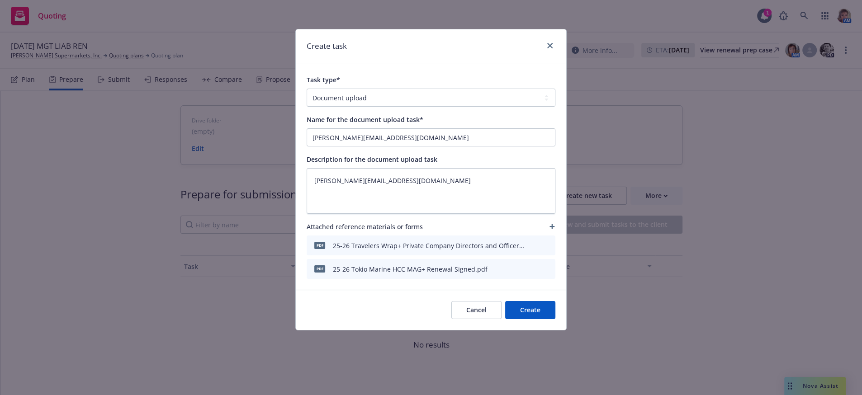
click at [535, 319] on button "Create" at bounding box center [530, 310] width 50 height 18
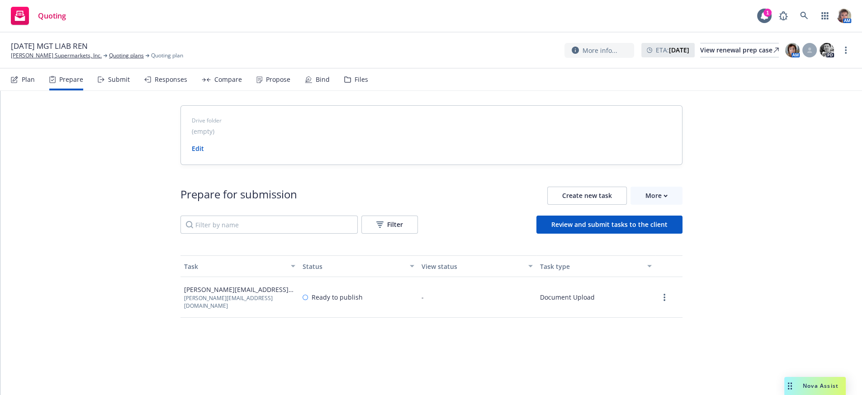
click at [368, 80] on div "Files" at bounding box center [356, 80] width 24 height 22
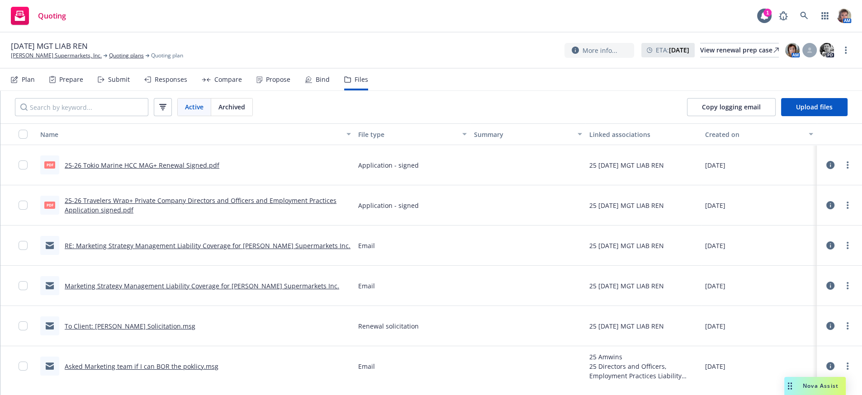
click at [121, 90] on div "Submit" at bounding box center [114, 80] width 32 height 22
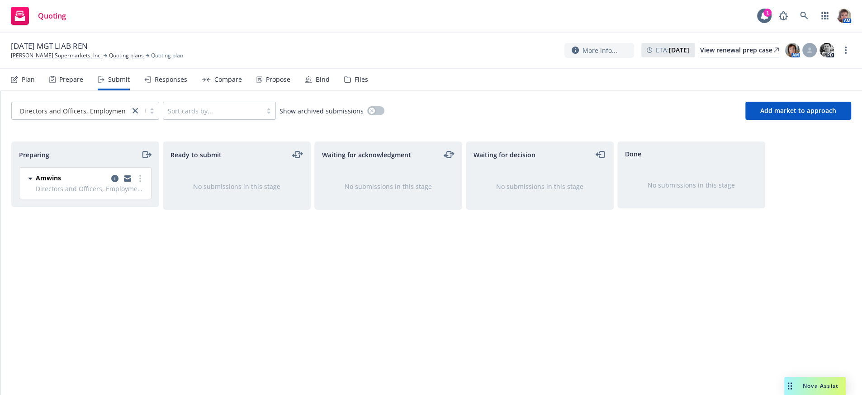
click at [74, 83] on div "Prepare" at bounding box center [71, 79] width 24 height 7
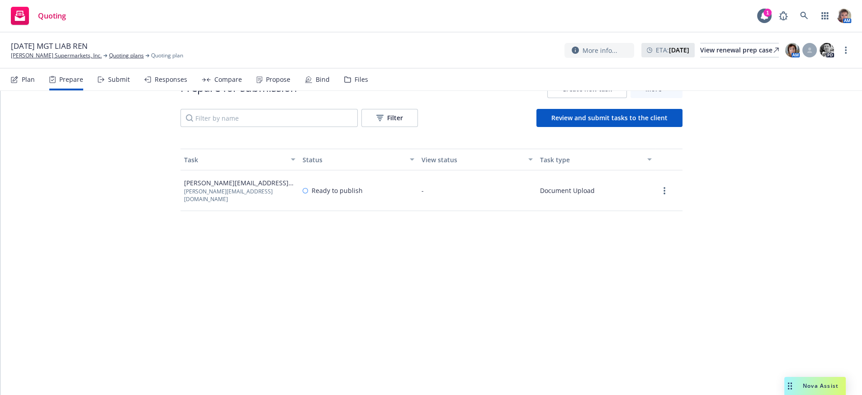
scroll to position [109, 0]
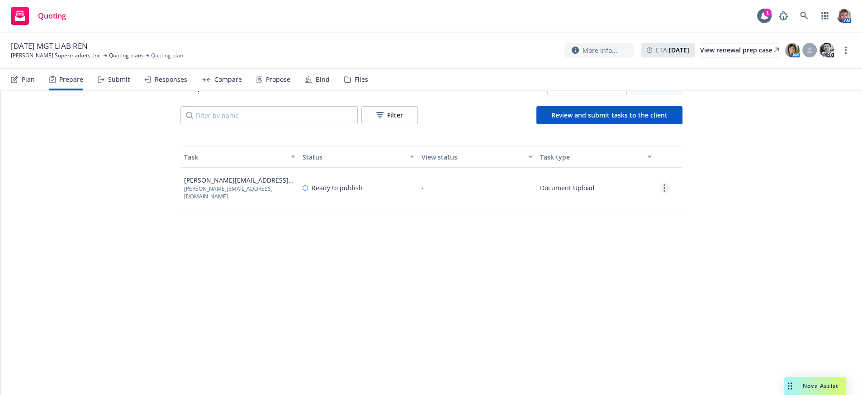
click at [663, 189] on circle "more" at bounding box center [664, 188] width 2 height 2
click at [630, 245] on link "Edit" at bounding box center [632, 240] width 82 height 18
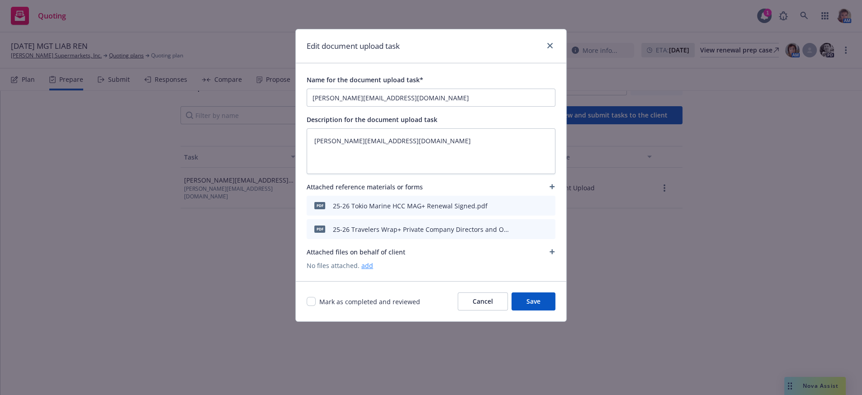
click at [364, 270] on link "add" at bounding box center [367, 265] width 12 height 9
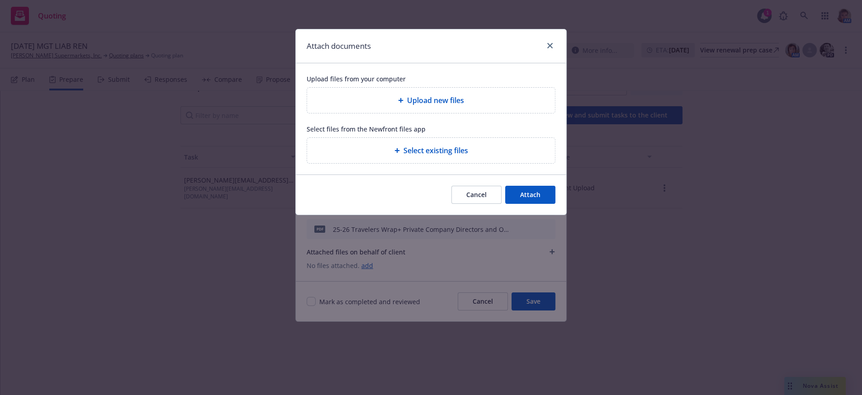
type textarea "x"
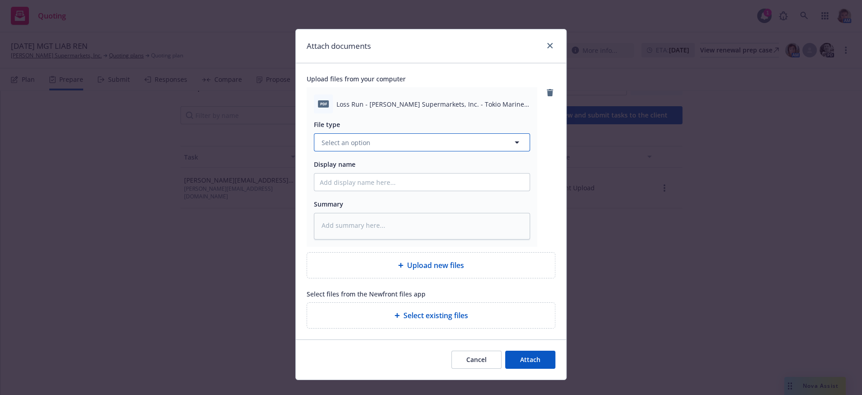
click at [443, 147] on button "Select an option" at bounding box center [422, 142] width 216 height 18
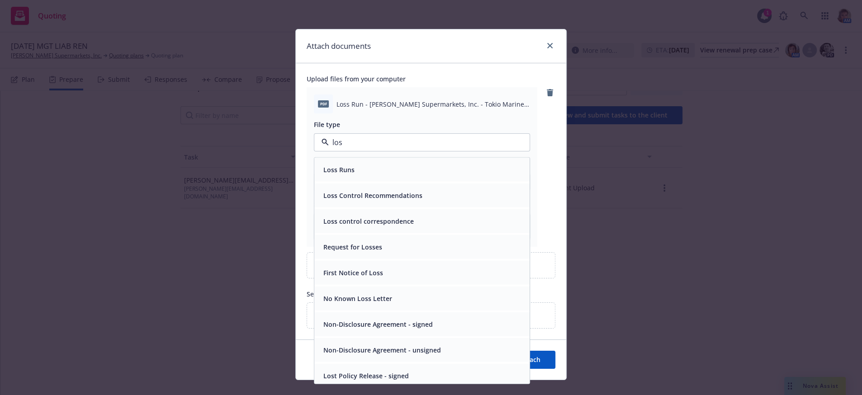
type input "loss"
click at [441, 168] on div "Loss Runs" at bounding box center [421, 170] width 215 height 24
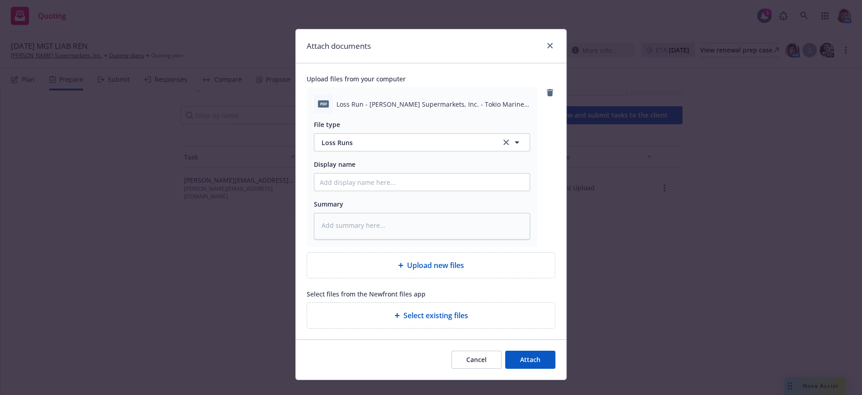
type textarea "x"
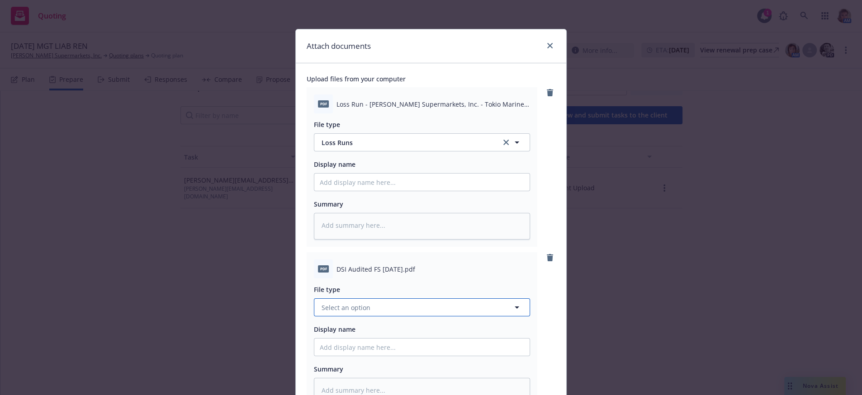
click at [365, 317] on button "Select an option" at bounding box center [422, 307] width 216 height 18
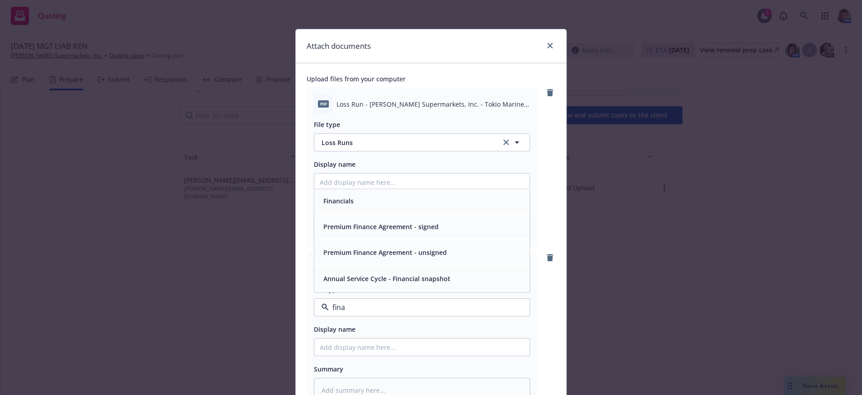
type input "finan"
click at [435, 208] on div "Financials" at bounding box center [422, 201] width 204 height 13
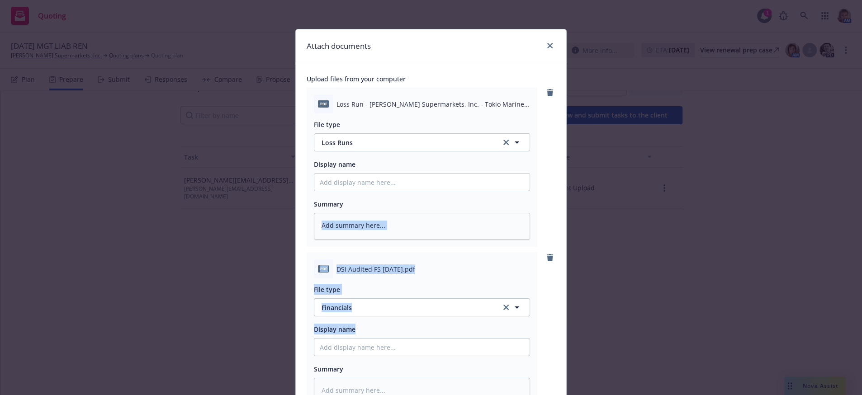
drag, startPoint x: 565, startPoint y: 253, endPoint x: 567, endPoint y: 361, distance: 107.6
click at [567, 361] on div "Attach documents Upload files from your computer pdf Loss Run - Draeger's Super…" at bounding box center [431, 197] width 862 height 395
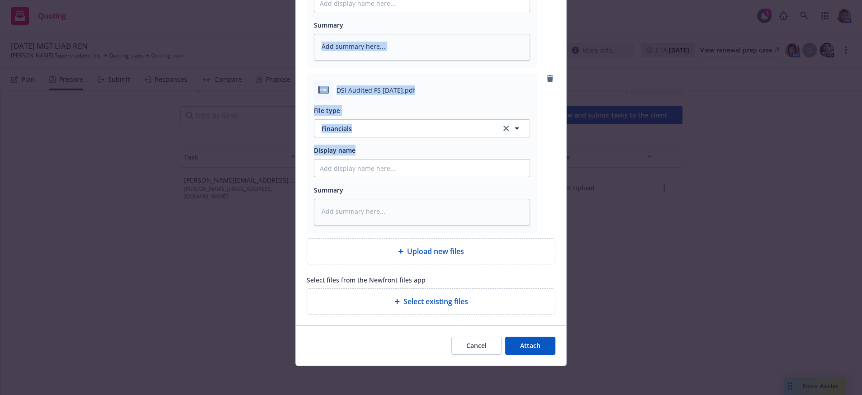
scroll to position [222, 0]
type textarea "x"
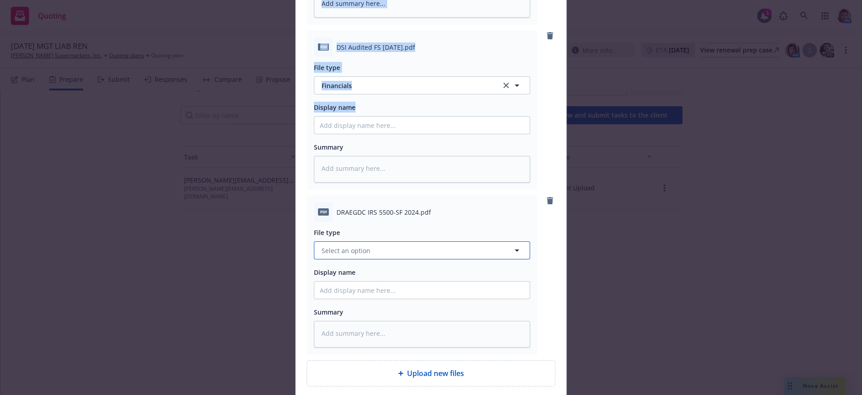
click at [431, 260] on button "Select an option" at bounding box center [422, 250] width 216 height 18
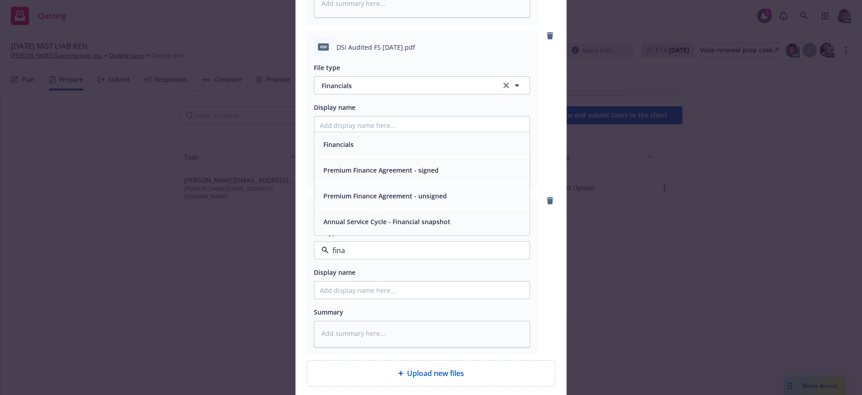
type input "finan"
click at [378, 151] on div "Financials" at bounding box center [422, 144] width 204 height 13
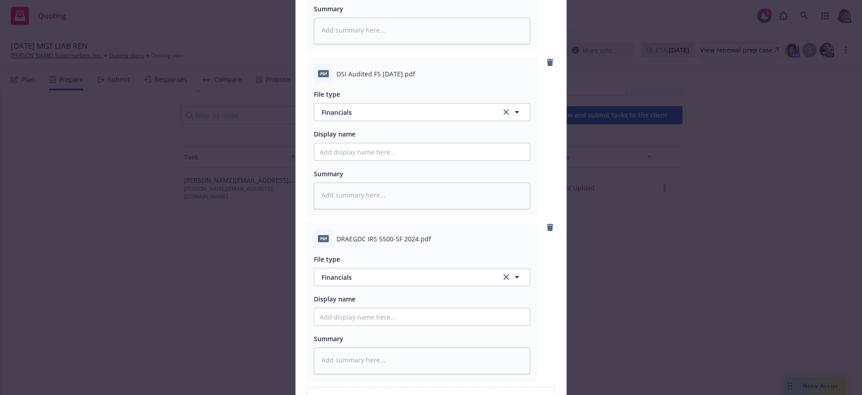
scroll to position [401, 0]
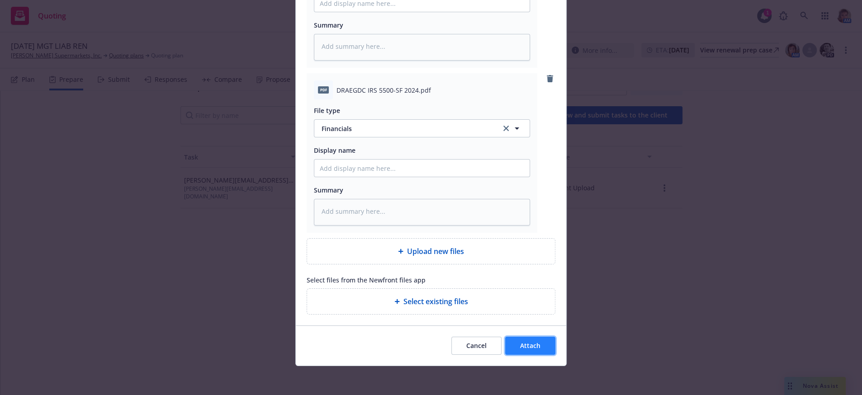
click at [527, 351] on button "Attach" at bounding box center [530, 346] width 50 height 18
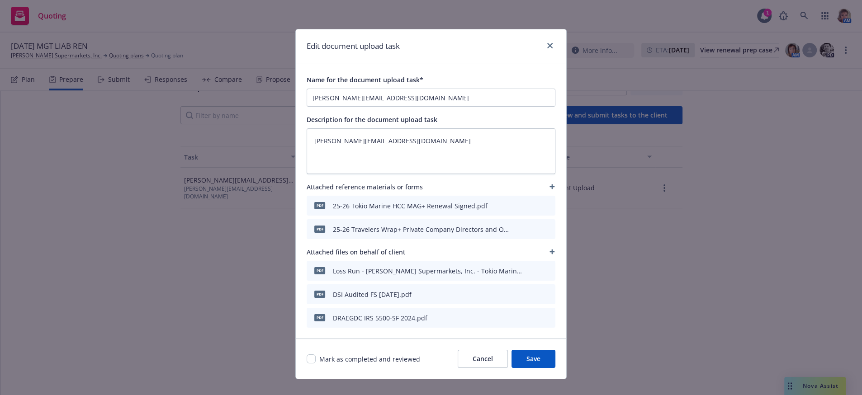
click at [534, 368] on button "Save" at bounding box center [533, 359] width 44 height 18
type textarea "x"
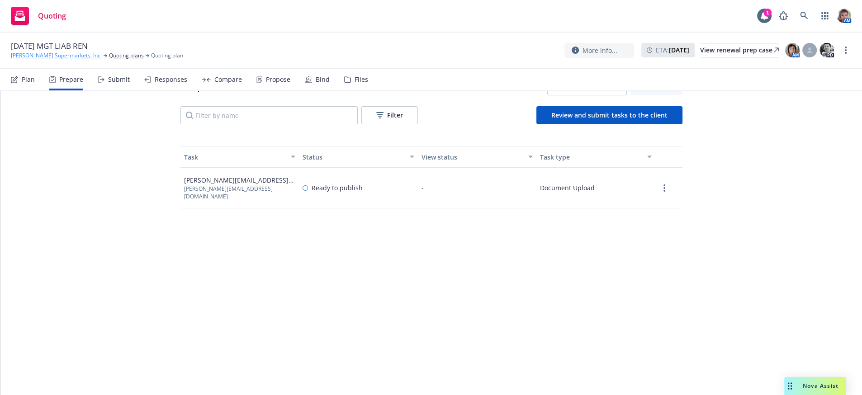
click at [42, 56] on link "[PERSON_NAME] Supermarkets, Inc." at bounding box center [56, 56] width 91 height 8
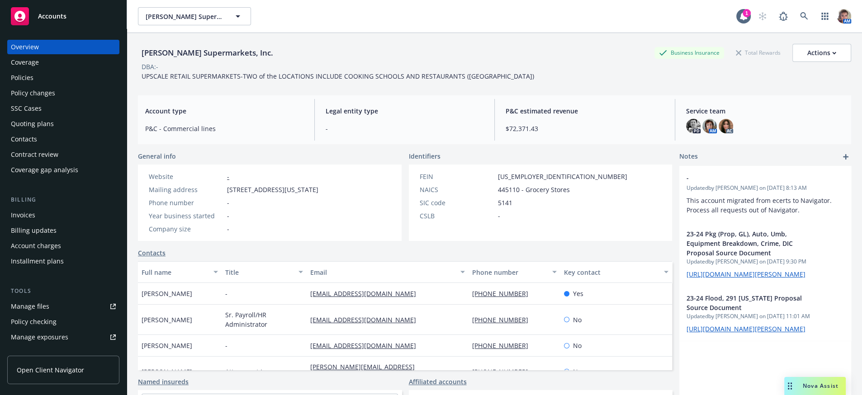
click at [34, 85] on div "Policies" at bounding box center [63, 78] width 105 height 14
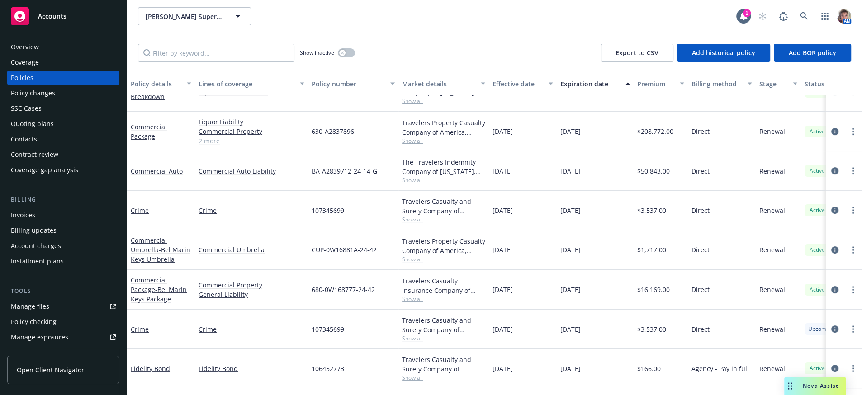
scroll to position [227, 0]
click at [295, 325] on link "Crime" at bounding box center [252, 329] width 106 height 9
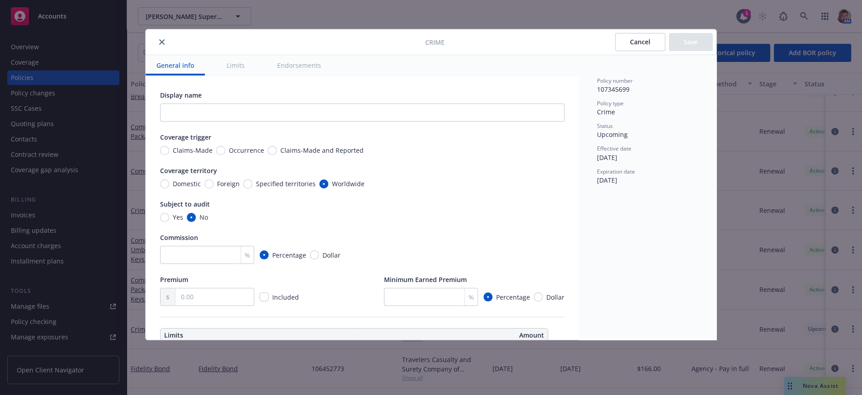
click at [167, 43] on button "close" at bounding box center [161, 42] width 11 height 11
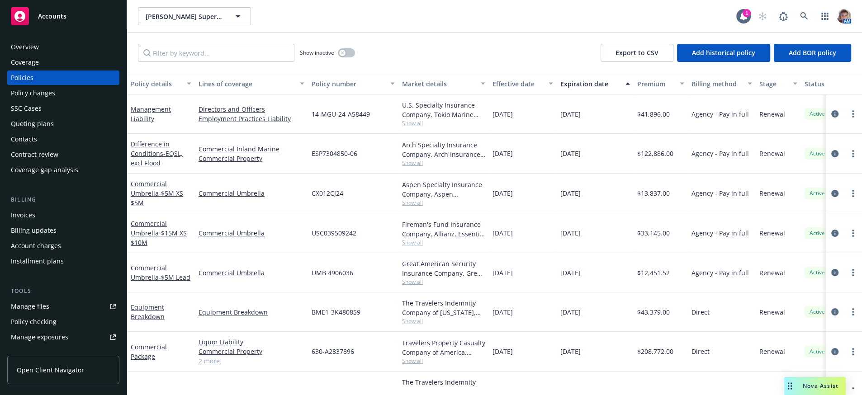
click at [54, 131] on div "Quoting plans" at bounding box center [63, 124] width 105 height 14
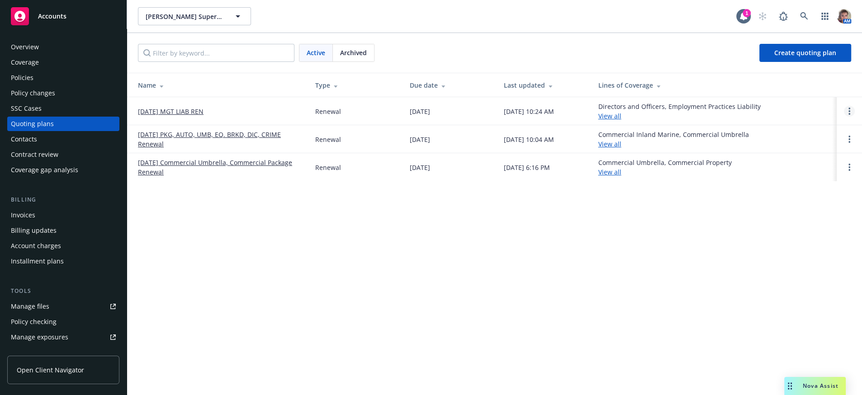
click at [848, 115] on icon "Open options" at bounding box center [849, 111] width 2 height 7
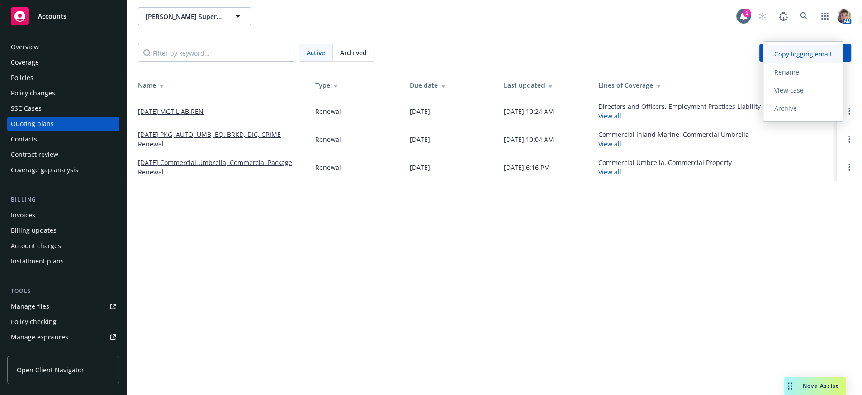
click at [790, 55] on span "Copy logging email" at bounding box center [802, 54] width 79 height 9
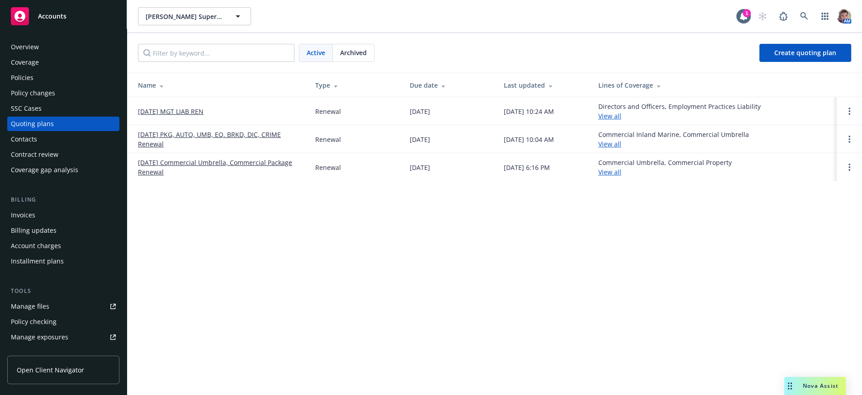
click at [365, 289] on div "Draeger's Supermarkets, Inc. Draeger's Supermarkets, Inc. 1 AM Active Archived …" at bounding box center [494, 197] width 735 height 395
click at [241, 162] on link "[DATE] Commercial Umbrella, Commercial Package Renewal" at bounding box center [219, 167] width 163 height 19
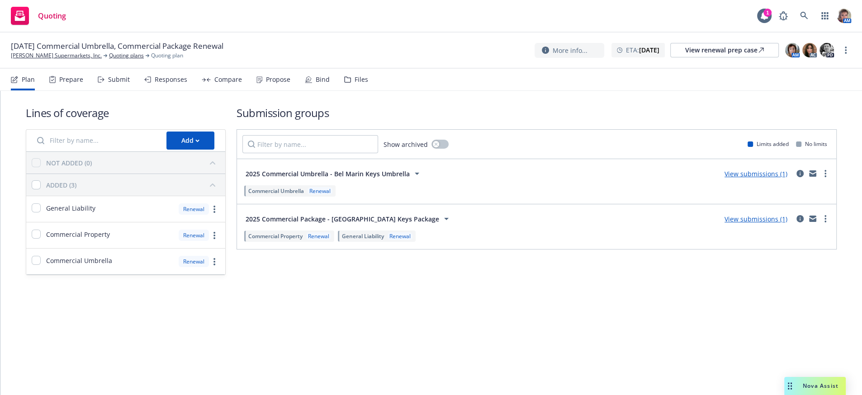
click at [129, 83] on div "Submit" at bounding box center [119, 79] width 22 height 7
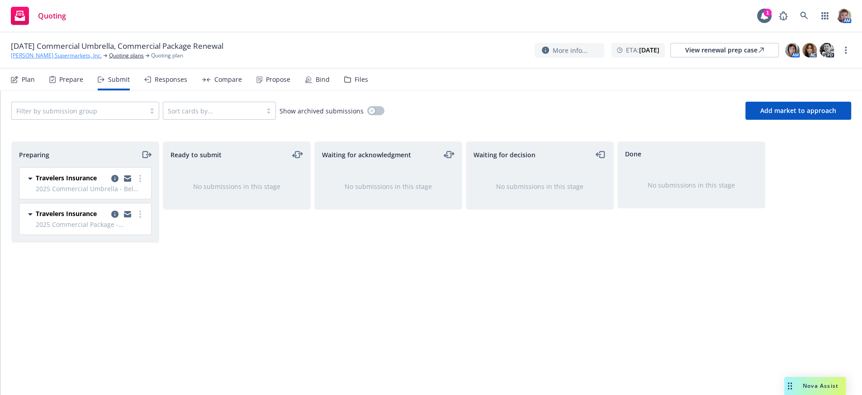
click at [67, 60] on link "[PERSON_NAME] Supermarkets, Inc." at bounding box center [56, 56] width 91 height 8
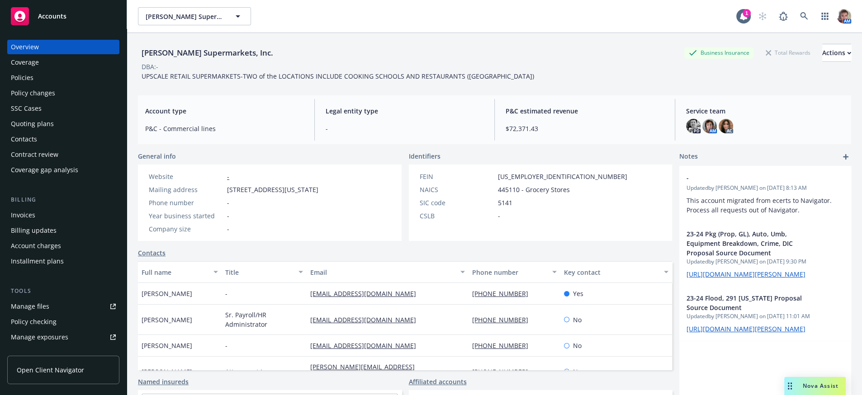
click at [36, 131] on div "Quoting plans" at bounding box center [32, 124] width 43 height 14
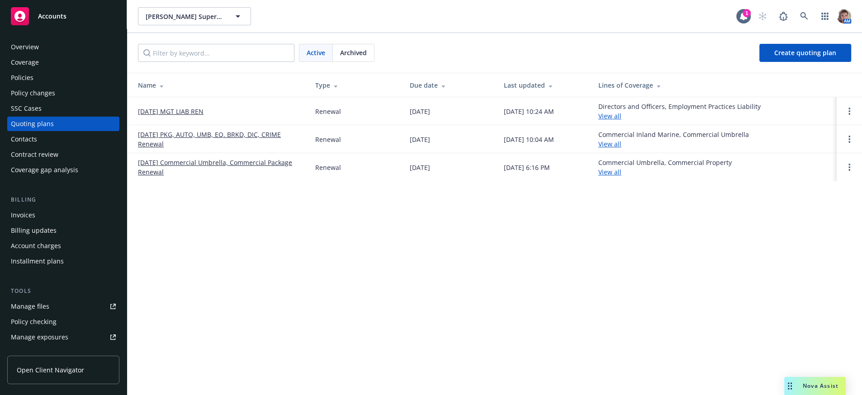
click at [175, 137] on link "[DATE] PKG, AUTO, UMB, EQ. BRKD, DIC, CRIME Renewal" at bounding box center [219, 139] width 163 height 19
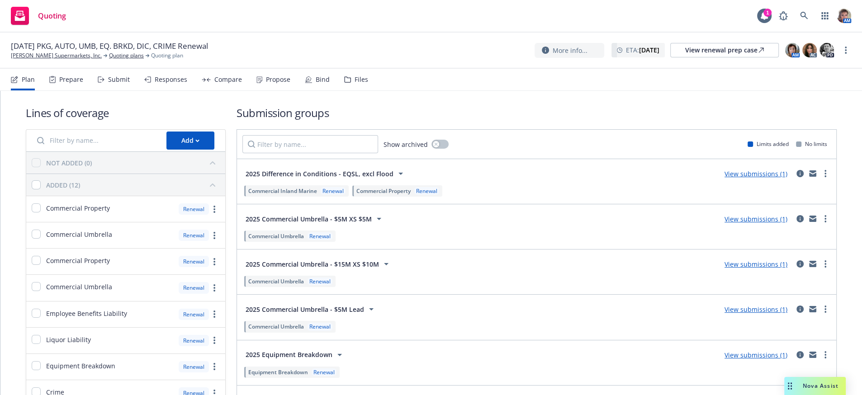
click at [117, 80] on div "Submit" at bounding box center [114, 80] width 32 height 22
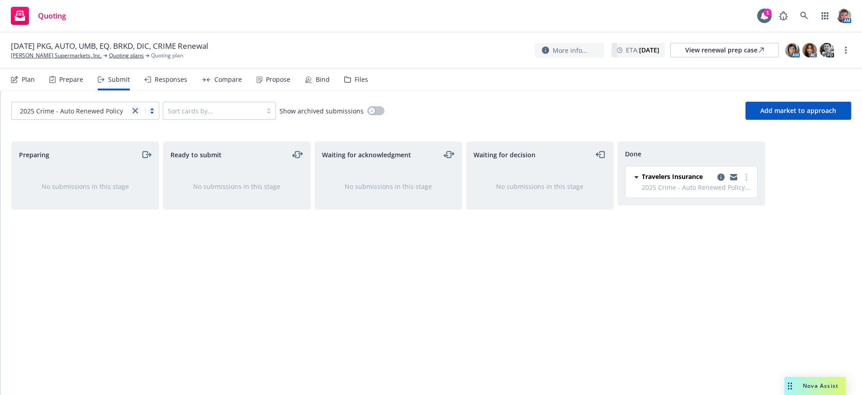
click at [135, 114] on icon "close" at bounding box center [134, 110] width 5 height 5
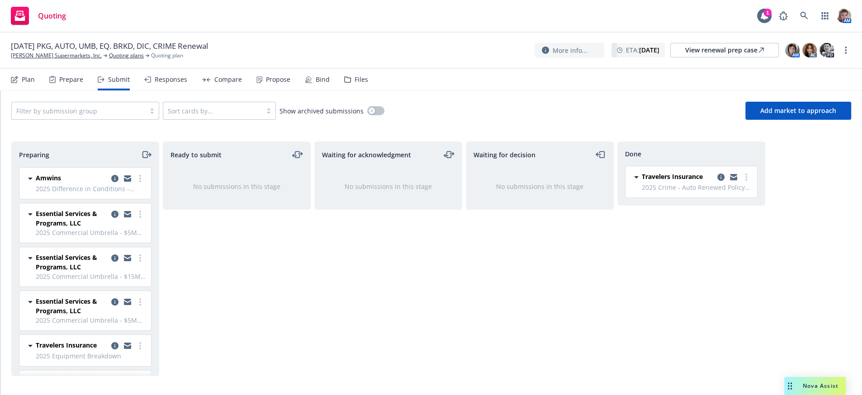
click at [336, 341] on div "Waiting for acknowledgment No submissions in this stage" at bounding box center [388, 259] width 148 height 235
click at [364, 270] on div "Waiting for acknowledgment No submissions in this stage" at bounding box center [388, 259] width 148 height 235
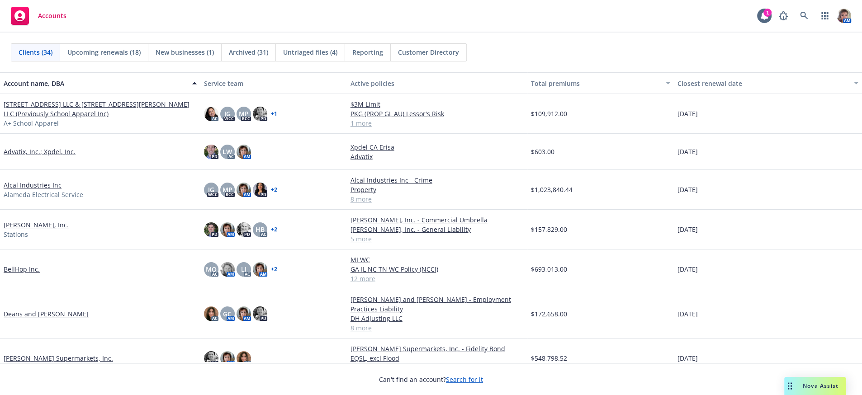
click at [114, 54] on span "Upcoming renewals (18)" at bounding box center [103, 51] width 73 height 9
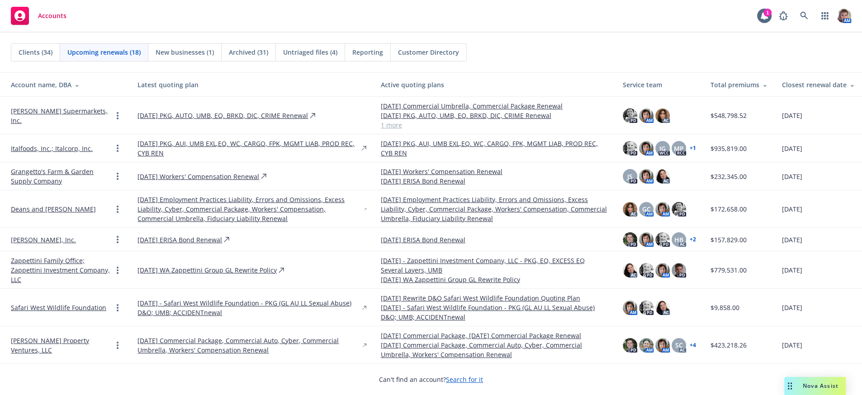
click at [166, 90] on th "Latest quoting plan" at bounding box center [251, 85] width 243 height 24
click at [166, 85] on div "Latest quoting plan" at bounding box center [251, 84] width 228 height 9
click at [315, 256] on td "[DATE] WA Zappettini Group GL Rewrite Policy" at bounding box center [251, 270] width 243 height 38
click at [306, 264] on td "[DATE] WA Zappettini Group GL Rewrite Policy" at bounding box center [251, 270] width 243 height 38
click at [307, 273] on div "[DATE] WA Zappettini Group GL Rewrite Policy" at bounding box center [251, 269] width 228 height 9
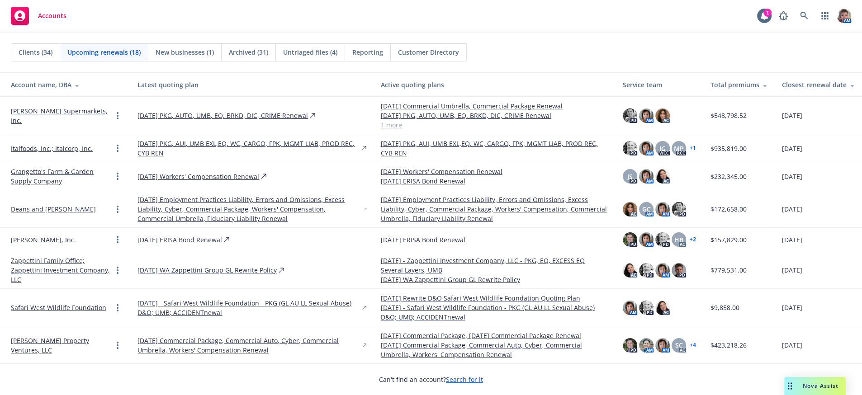
click at [277, 364] on div "Can't find an account? Search for it" at bounding box center [431, 374] width 862 height 21
click at [56, 84] on div "Account name, DBA" at bounding box center [67, 84] width 112 height 9
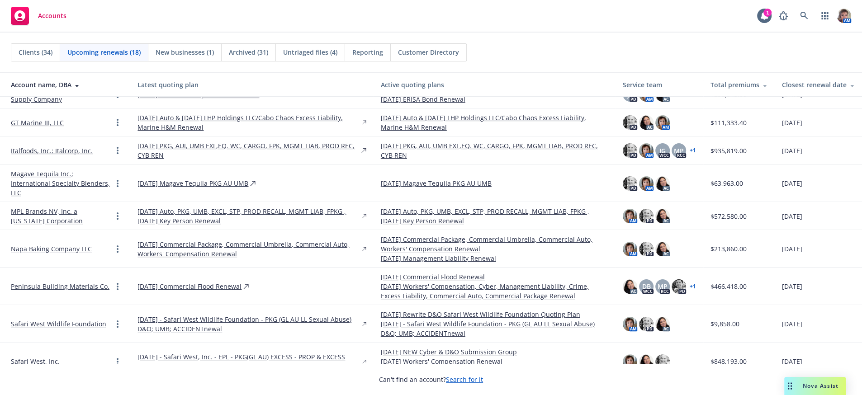
scroll to position [203, 0]
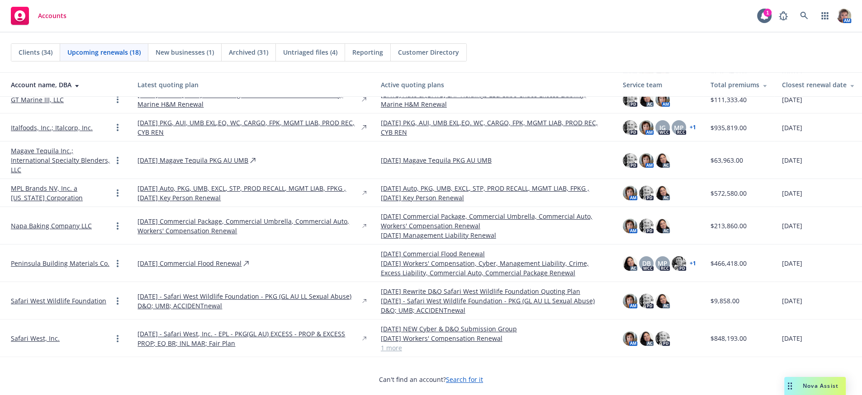
click at [200, 217] on link "[DATE] Commercial Package, Commercial Umbrella, Commercial Auto, Workers' Compe…" at bounding box center [248, 226] width 223 height 19
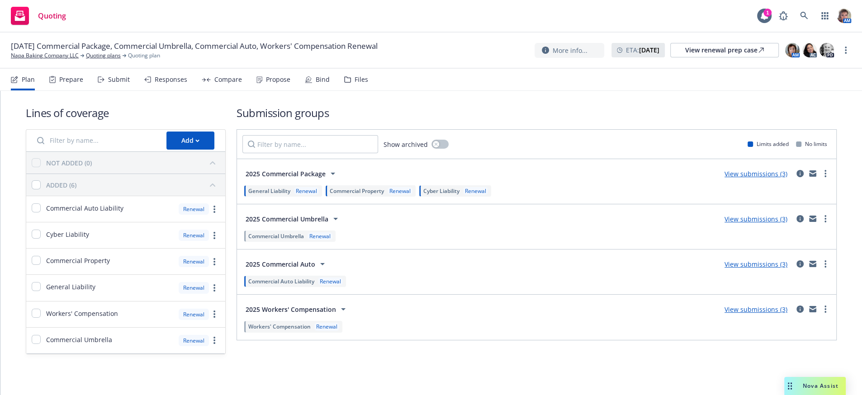
click at [114, 83] on div "Submit" at bounding box center [119, 79] width 22 height 7
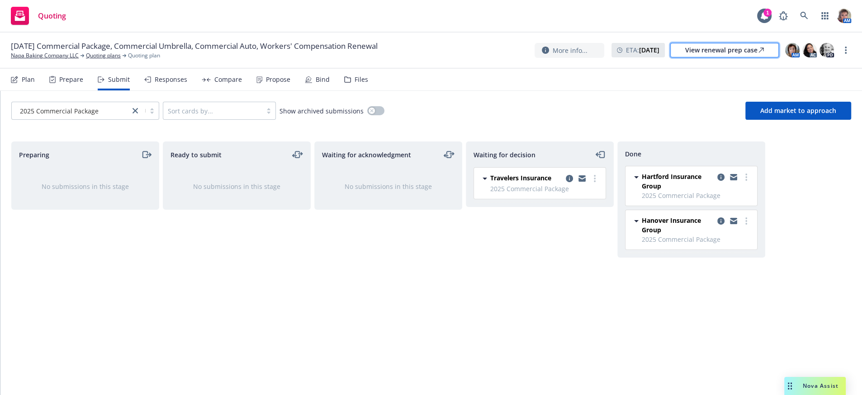
click at [714, 57] on div "View renewal prep case" at bounding box center [724, 50] width 79 height 14
click at [841, 54] on link "more" at bounding box center [845, 50] width 11 height 11
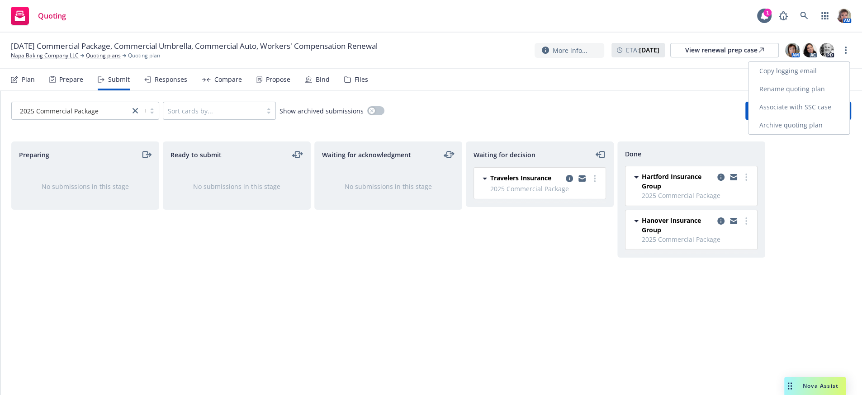
click at [803, 130] on link "Archive quoting plan" at bounding box center [798, 125] width 101 height 18
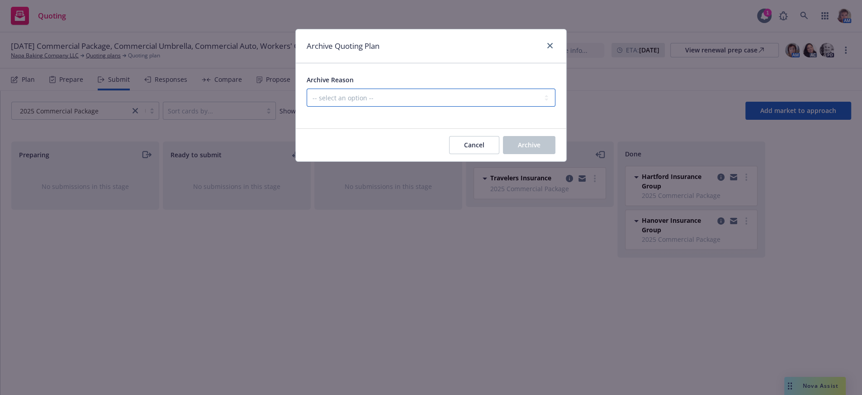
click at [447, 102] on select "-- select an option -- All policies in this renewal plan are auto-renewed Creat…" at bounding box center [431, 98] width 249 height 18
select select "ARCHIVED_RENEWAL_COMPLETED"
click at [308, 95] on select "-- select an option -- All policies in this renewal plan are auto-renewed Creat…" at bounding box center [431, 98] width 249 height 18
click at [546, 154] on button "Archive" at bounding box center [529, 145] width 52 height 18
